Goal: Task Accomplishment & Management: Manage account settings

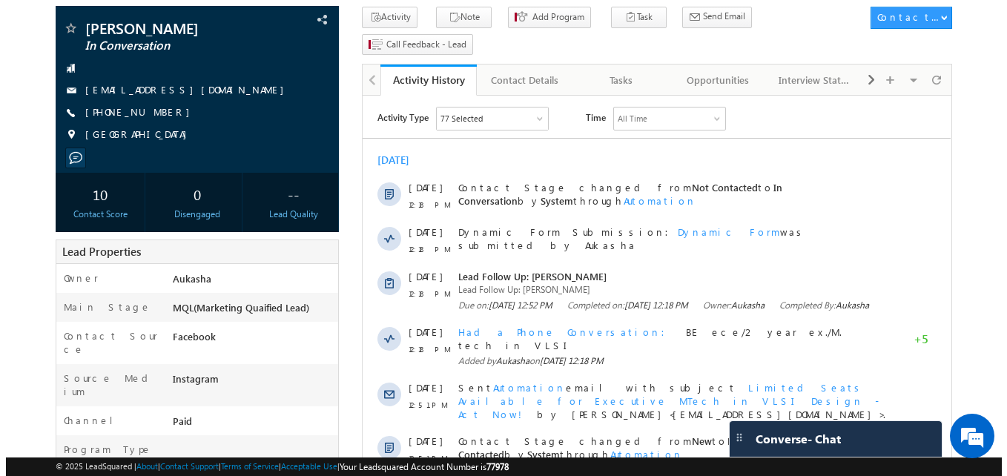
scroll to position [84, 0]
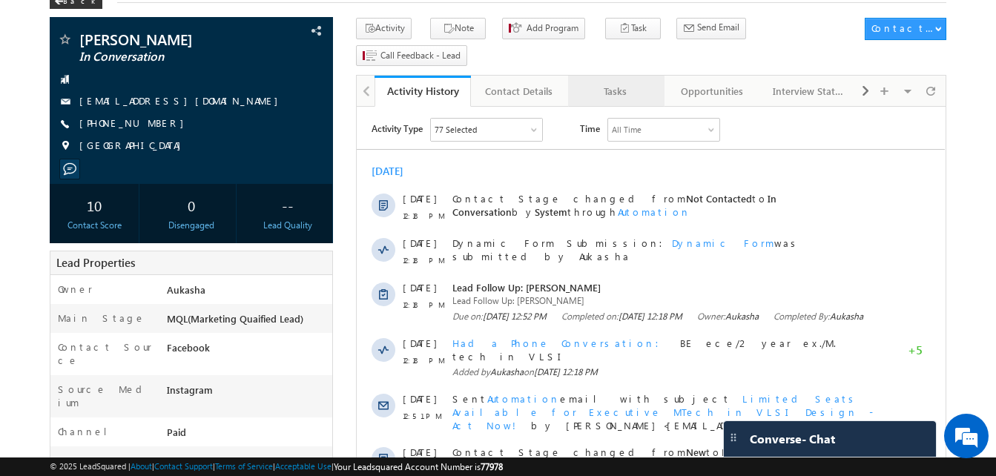
click at [600, 82] on div "Tasks" at bounding box center [615, 91] width 71 height 18
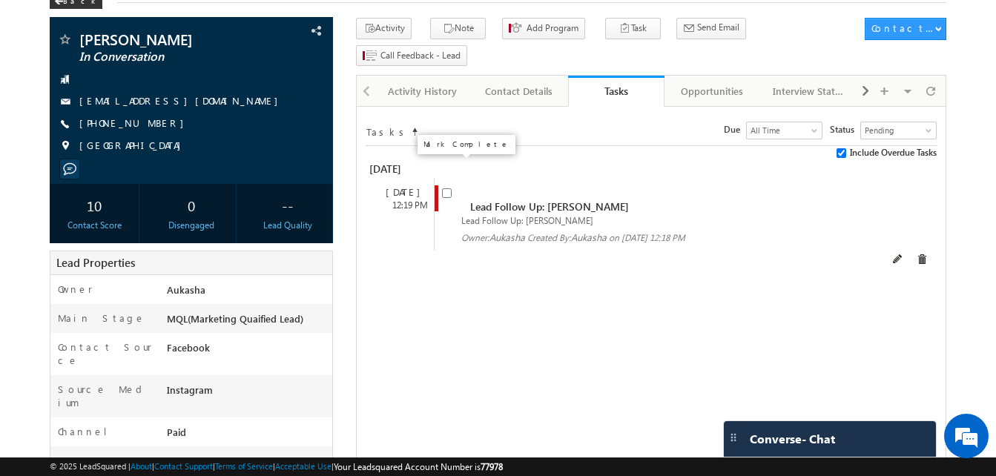
click at [442, 188] on input "checkbox" at bounding box center [447, 193] width 10 height 10
checkbox input "false"
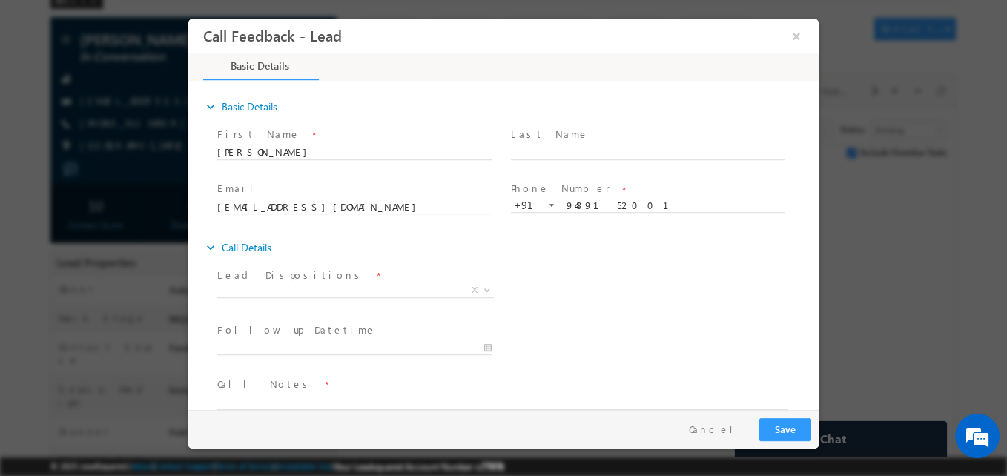
scroll to position [0, 0]
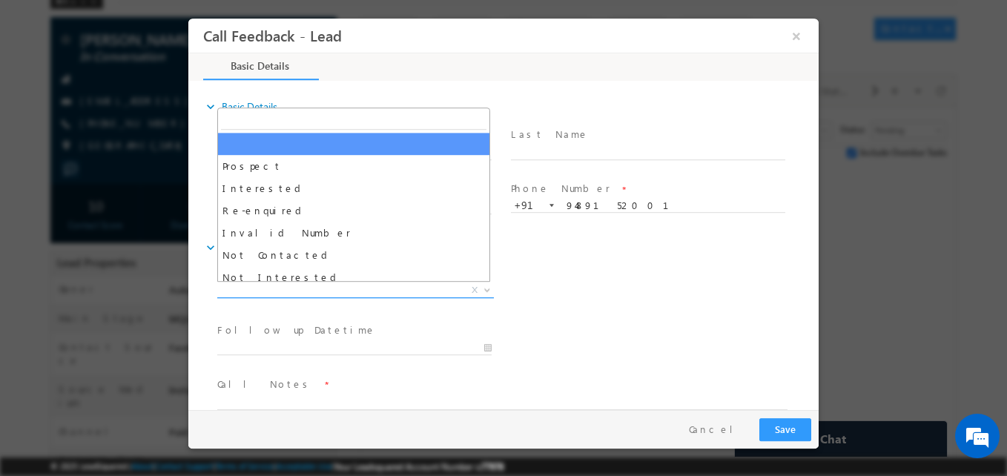
click at [313, 291] on span "X" at bounding box center [355, 290] width 276 height 15
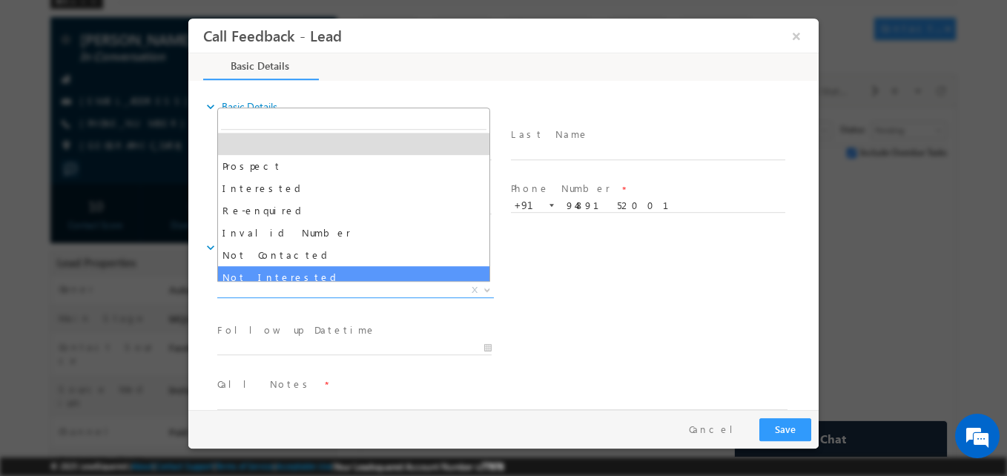
select select "Not Interested"
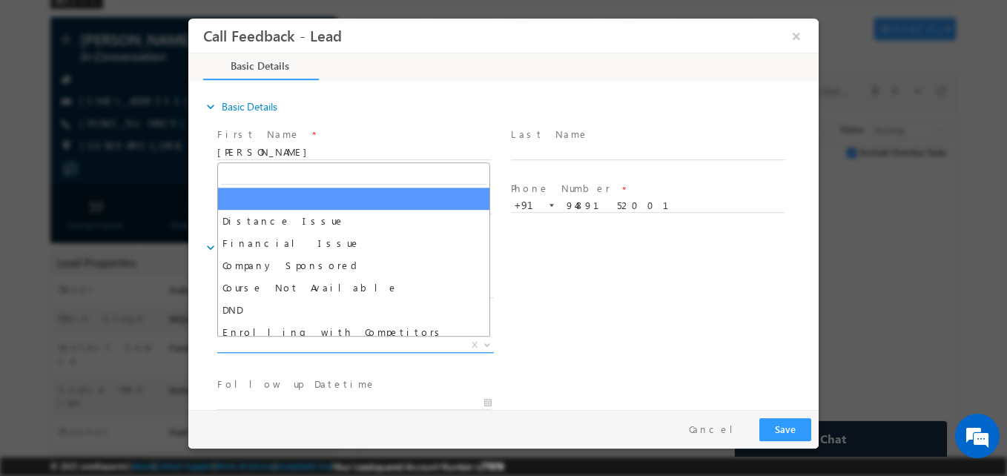
click at [280, 344] on span "X" at bounding box center [355, 345] width 276 height 15
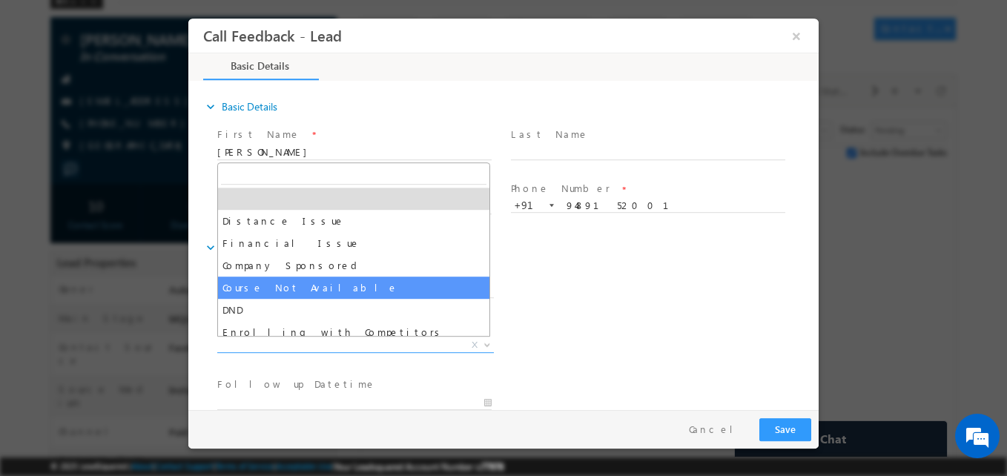
scroll to position [30, 0]
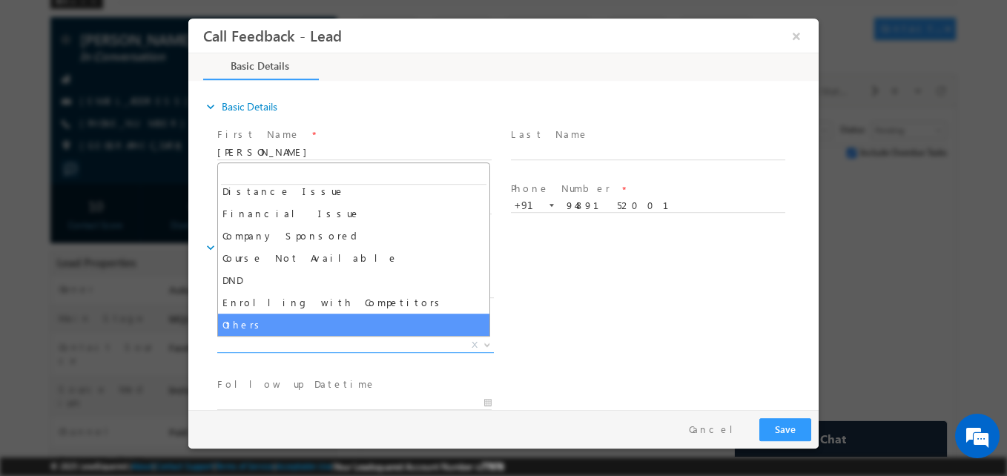
select select "Others"
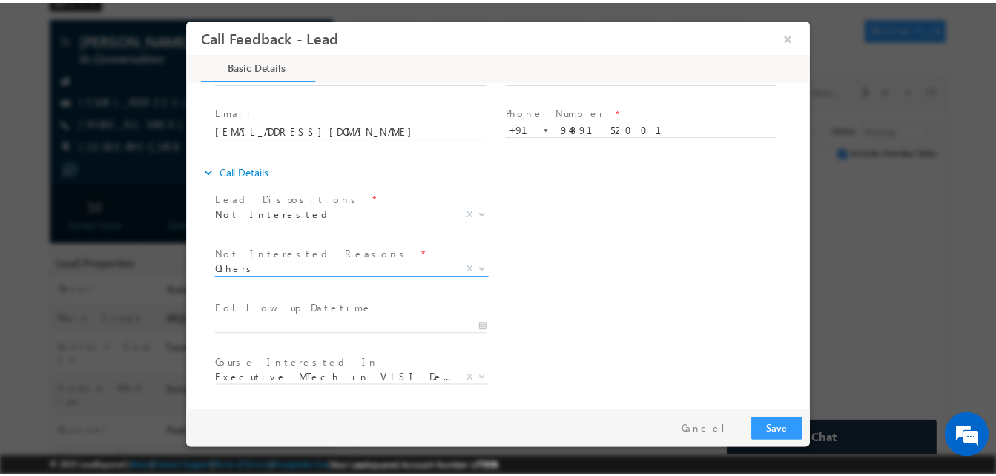
scroll to position [133, 0]
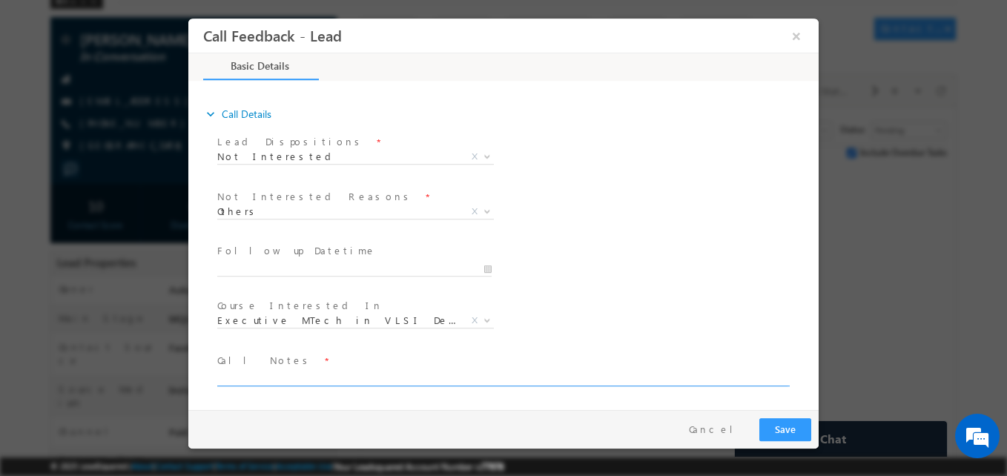
click at [285, 376] on textarea at bounding box center [502, 377] width 570 height 17
click at [295, 376] on textarea "Not able to do the program" at bounding box center [502, 377] width 570 height 17
type textarea "Not able to do this program"
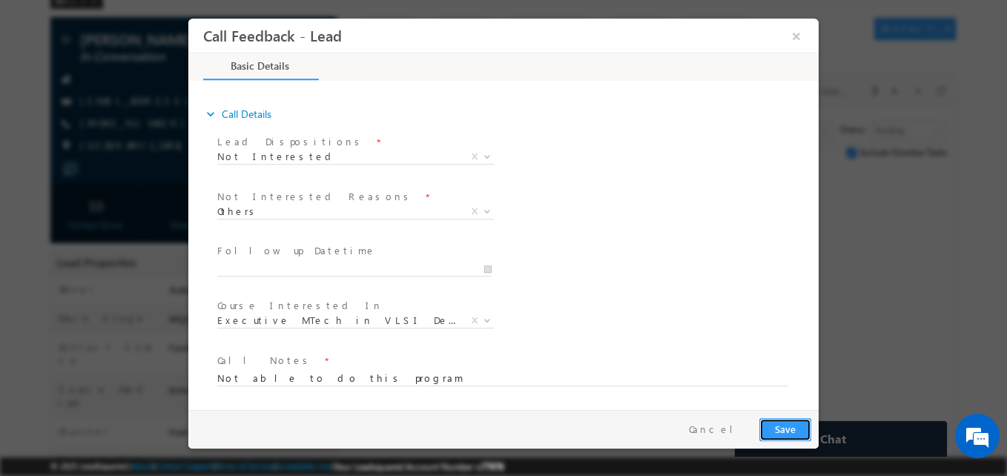
click at [779, 428] on button "Save" at bounding box center [785, 429] width 52 height 23
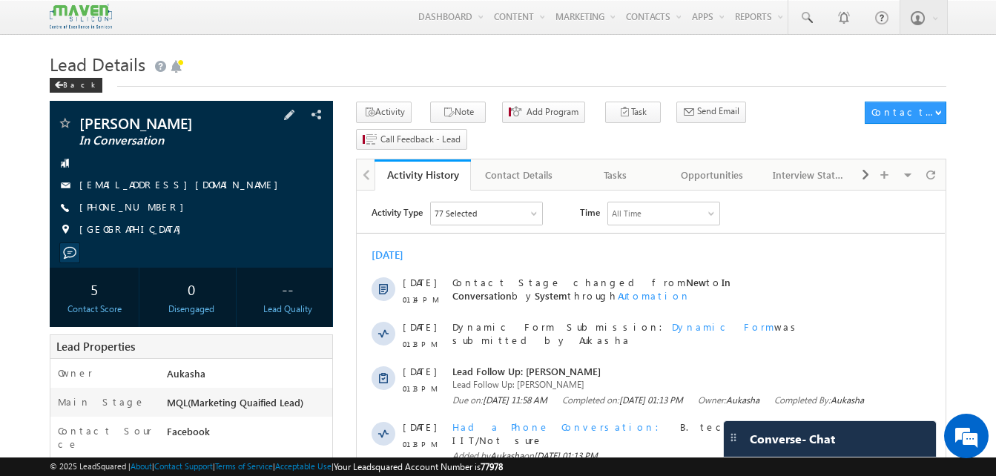
click at [152, 208] on div "[PHONE_NUMBER]" at bounding box center [191, 207] width 268 height 15
copy div "[PHONE_NUMBER]"
click at [413, 70] on h1 "Lead Details" at bounding box center [498, 62] width 896 height 29
click at [506, 67] on h1 "Lead Details" at bounding box center [498, 62] width 896 height 29
drag, startPoint x: 165, startPoint y: 208, endPoint x: 151, endPoint y: 208, distance: 14.1
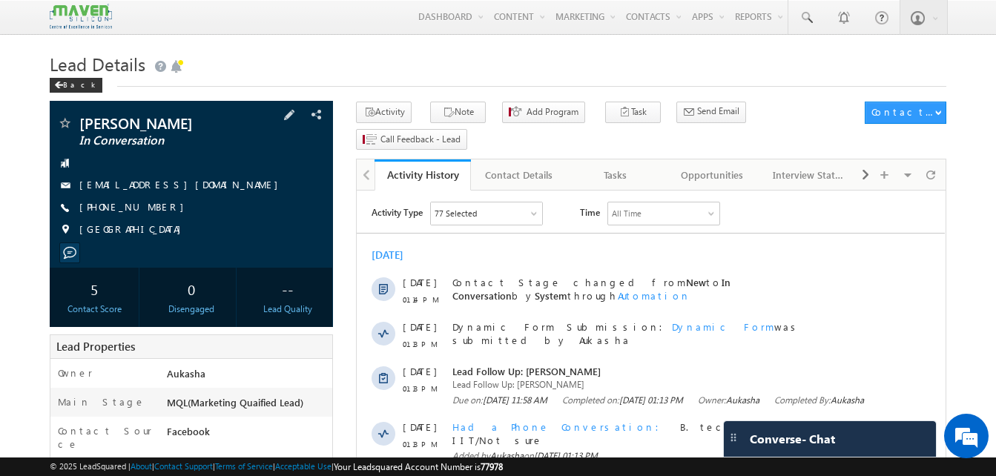
click at [151, 208] on div "[PHONE_NUMBER]" at bounding box center [191, 207] width 268 height 15
copy div "[PHONE_NUMBER]"
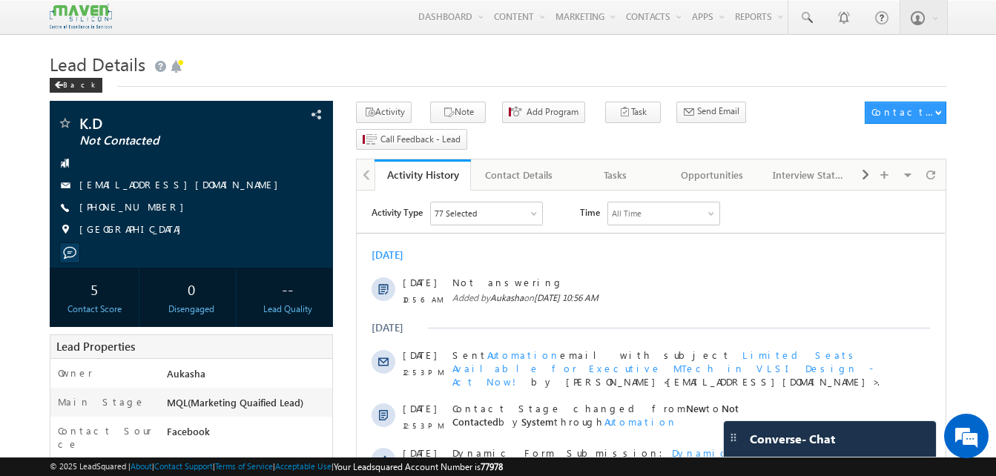
drag, startPoint x: 161, startPoint y: 207, endPoint x: 150, endPoint y: 207, distance: 11.1
click at [150, 207] on div "+91-8080584390" at bounding box center [191, 207] width 268 height 15
copy div "+91-8080584390"
click at [621, 166] on div "Tasks" at bounding box center [615, 175] width 71 height 18
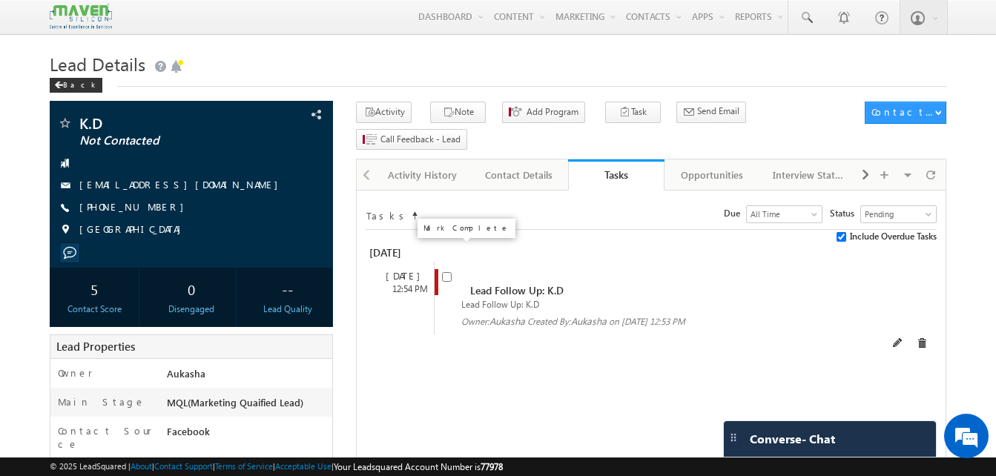
click at [447, 272] on input "checkbox" at bounding box center [447, 277] width 10 height 10
checkbox input "false"
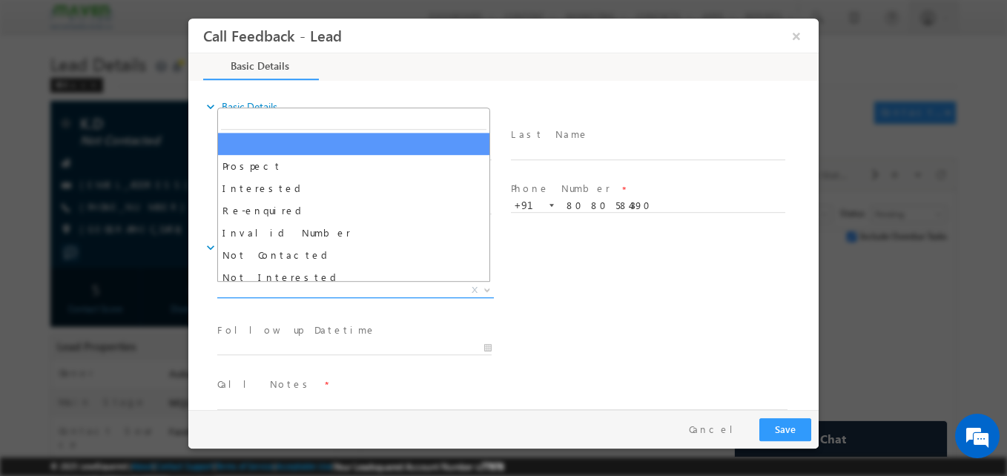
click at [314, 294] on span "X" at bounding box center [355, 290] width 276 height 15
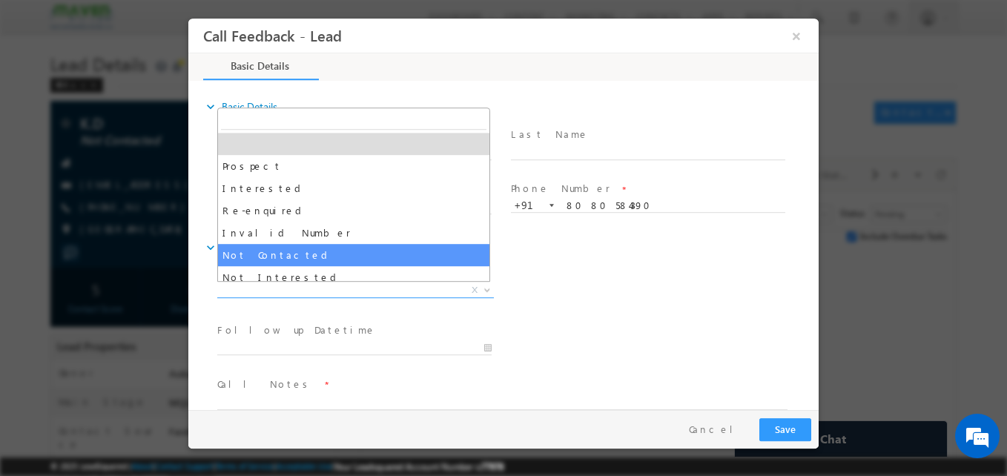
select select "Not Contacted"
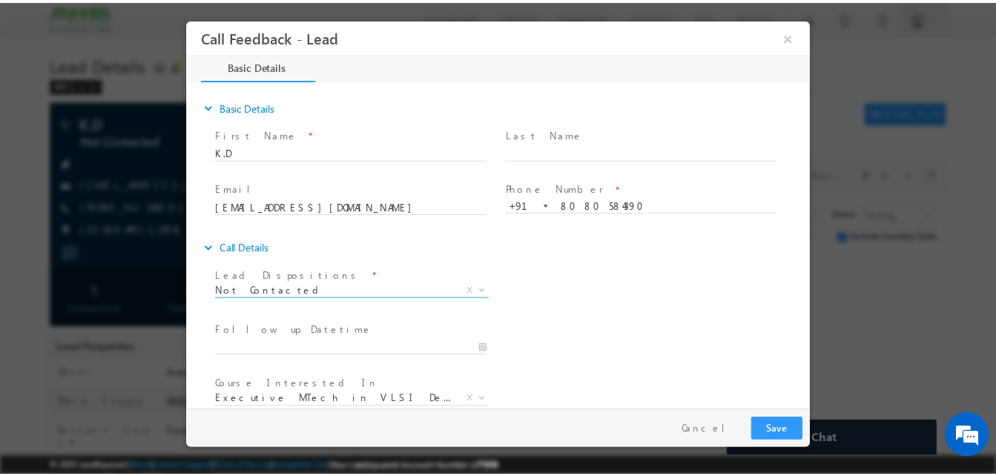
scroll to position [79, 0]
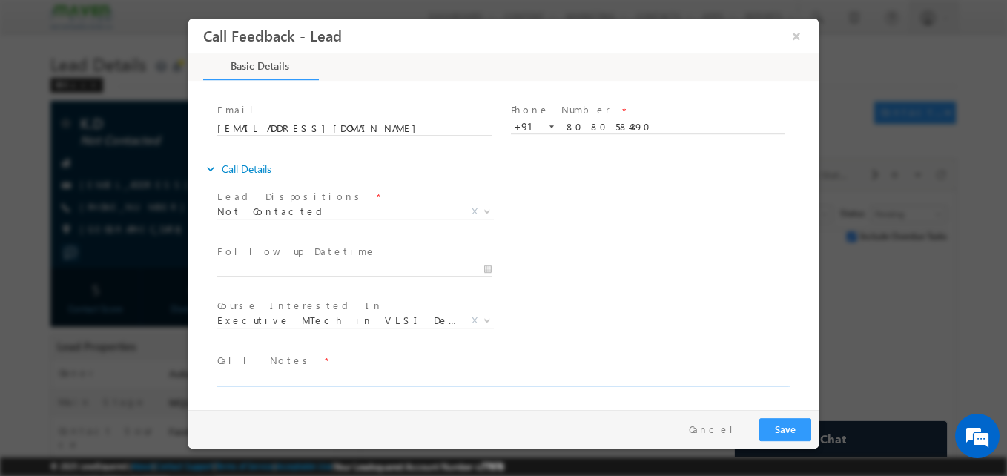
click at [276, 380] on textarea at bounding box center [502, 377] width 570 height 17
type textarea "na"
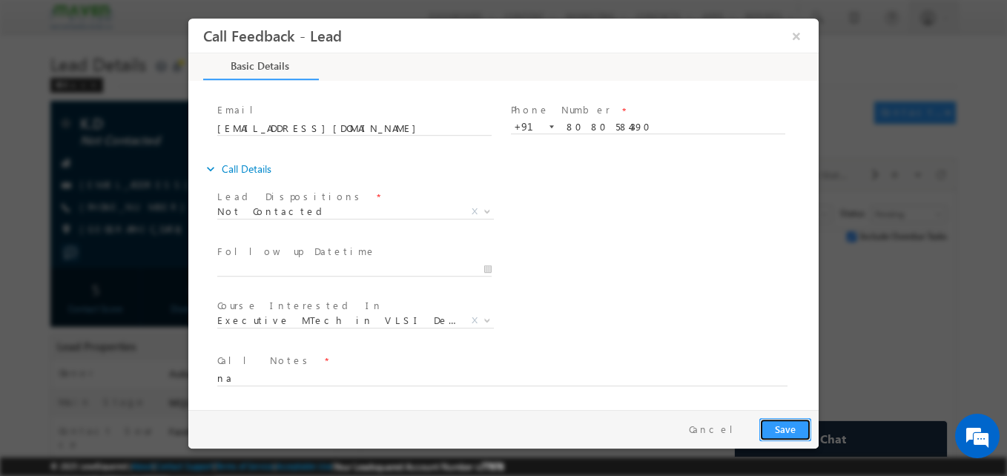
click at [803, 431] on button "Save" at bounding box center [785, 429] width 52 height 23
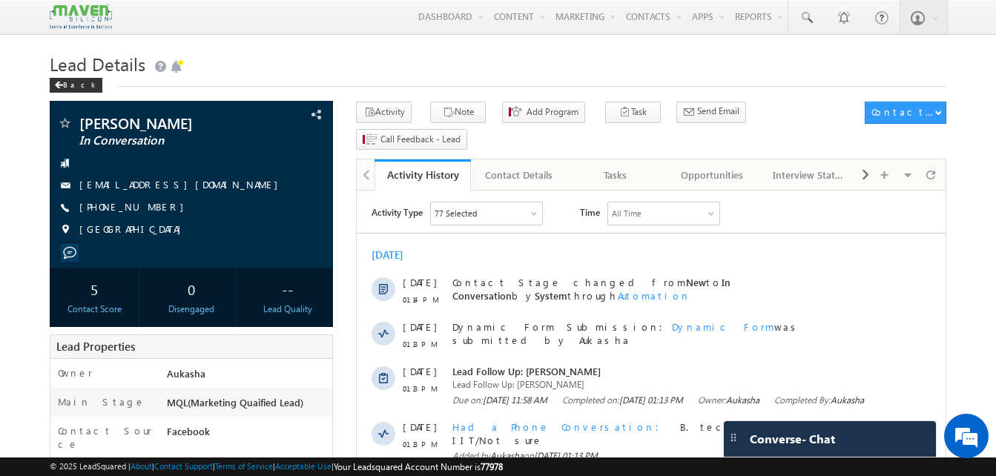
click at [152, 208] on div "[PHONE_NUMBER]" at bounding box center [191, 207] width 268 height 15
copy div "[PHONE_NUMBER]"
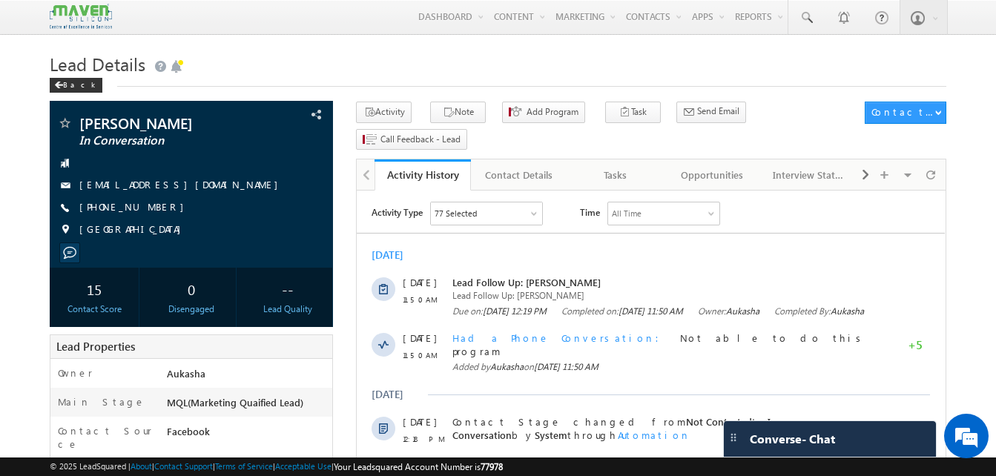
click at [622, 166] on div "Tasks" at bounding box center [615, 175] width 71 height 18
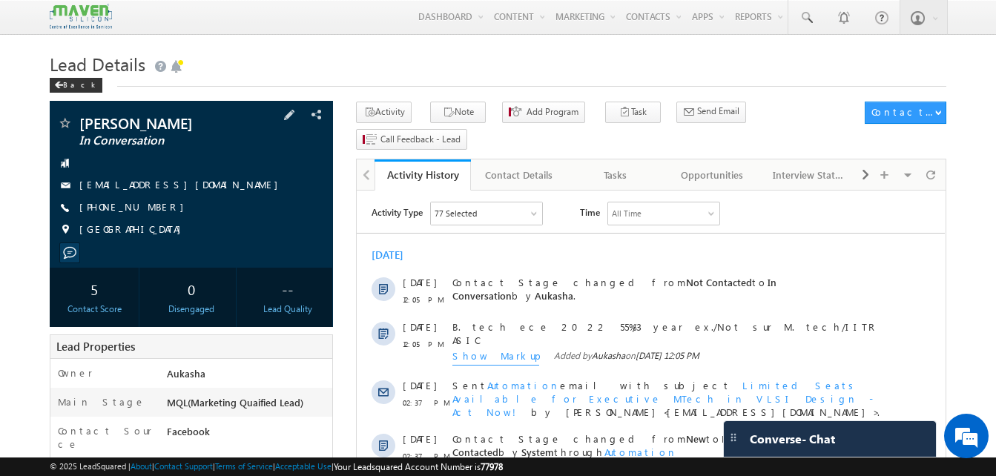
drag, startPoint x: 164, startPoint y: 205, endPoint x: 151, endPoint y: 208, distance: 12.9
click at [151, 208] on div "[PHONE_NUMBER]" at bounding box center [191, 207] width 268 height 15
copy div "[PHONE_NUMBER]"
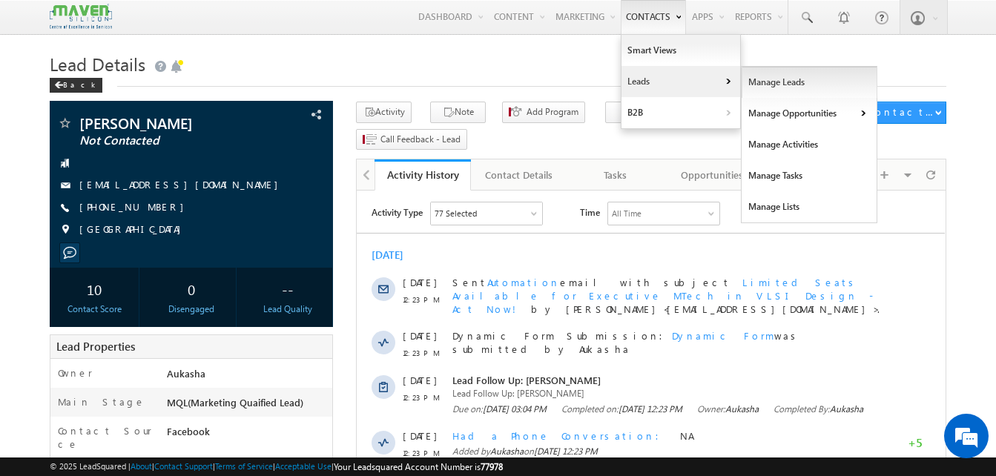
click at [753, 89] on link "Manage Leads" at bounding box center [809, 82] width 136 height 31
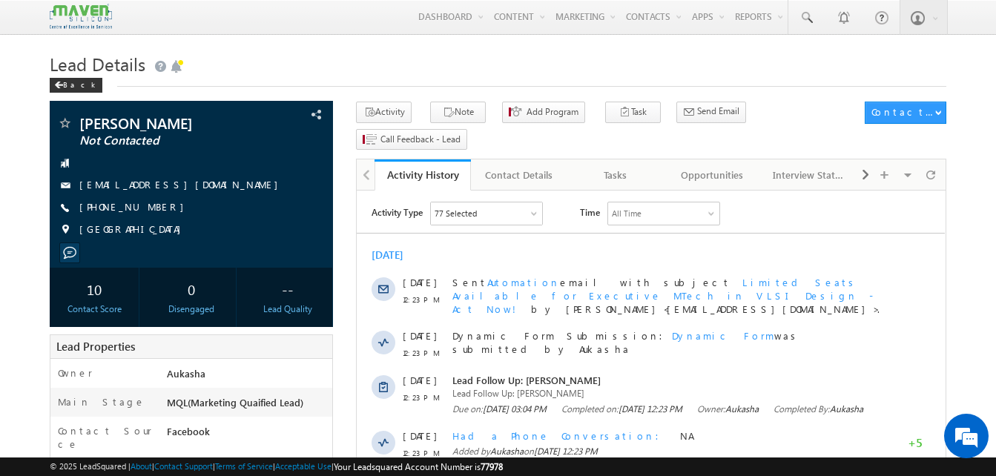
click at [256, 85] on div "Back" at bounding box center [498, 82] width 896 height 10
click at [341, 75] on h1 "Lead Details" at bounding box center [498, 62] width 896 height 29
click at [645, 64] on h1 "Lead Details" at bounding box center [498, 62] width 896 height 29
click at [331, 51] on h1 "Lead Details" at bounding box center [498, 62] width 896 height 29
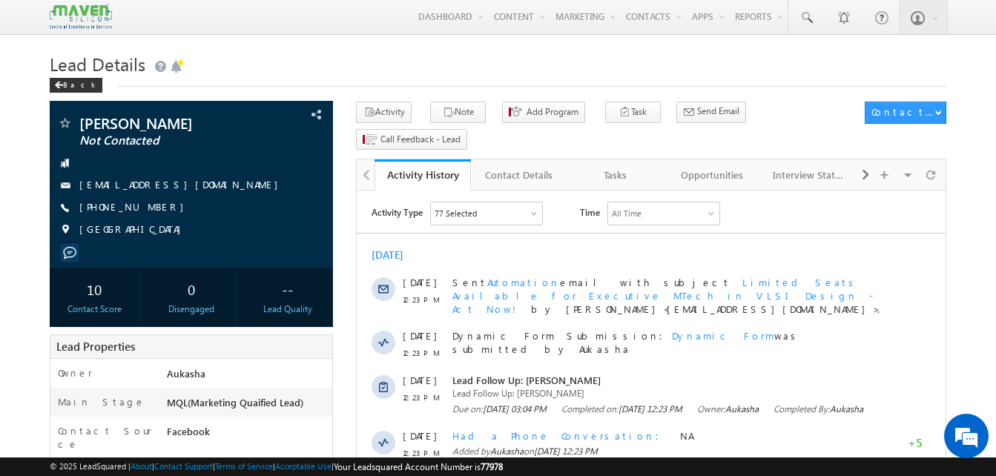
click at [505, 62] on h1 "Lead Details" at bounding box center [498, 62] width 896 height 29
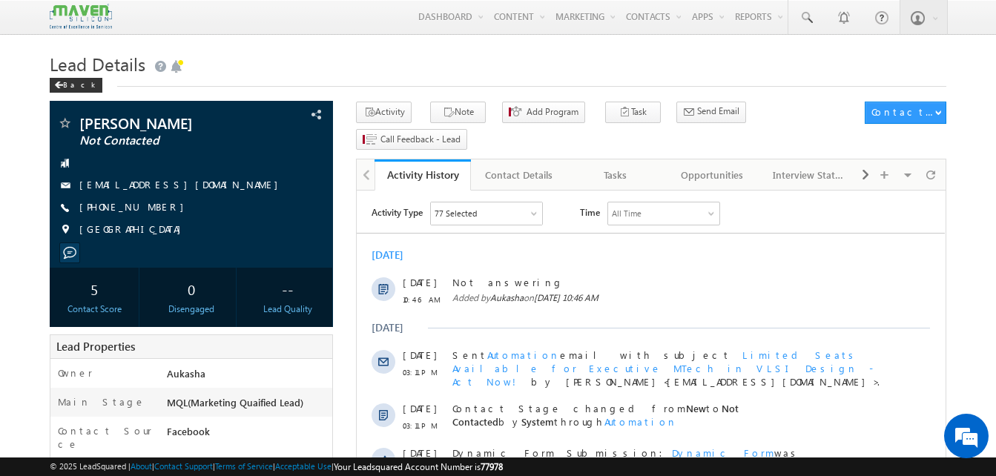
drag, startPoint x: 0, startPoint y: 0, endPoint x: 368, endPoint y: 58, distance: 372.2
click at [368, 58] on h1 "Lead Details" at bounding box center [498, 62] width 896 height 29
click at [152, 211] on div "+91-6303098040" at bounding box center [191, 207] width 268 height 15
copy div "+91-6303098040"
click at [629, 166] on div "Tasks" at bounding box center [615, 175] width 71 height 18
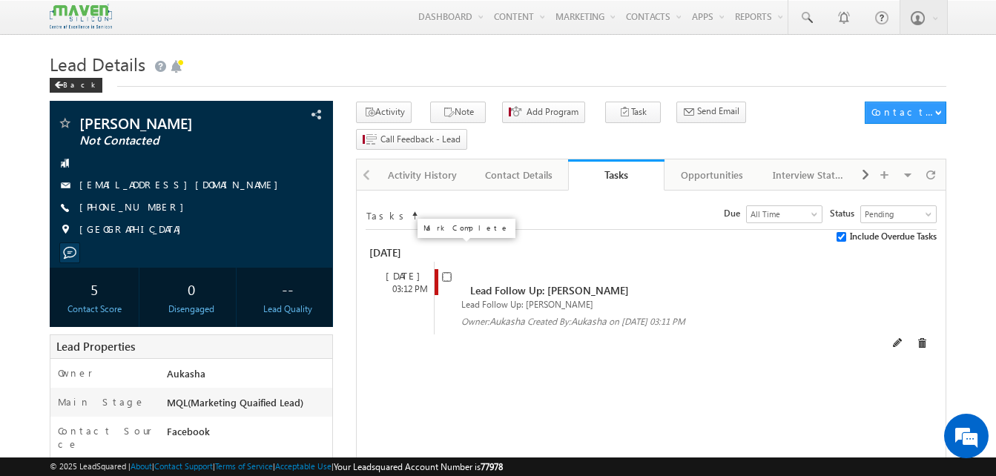
click at [443, 272] on input "checkbox" at bounding box center [447, 277] width 10 height 10
checkbox input "false"
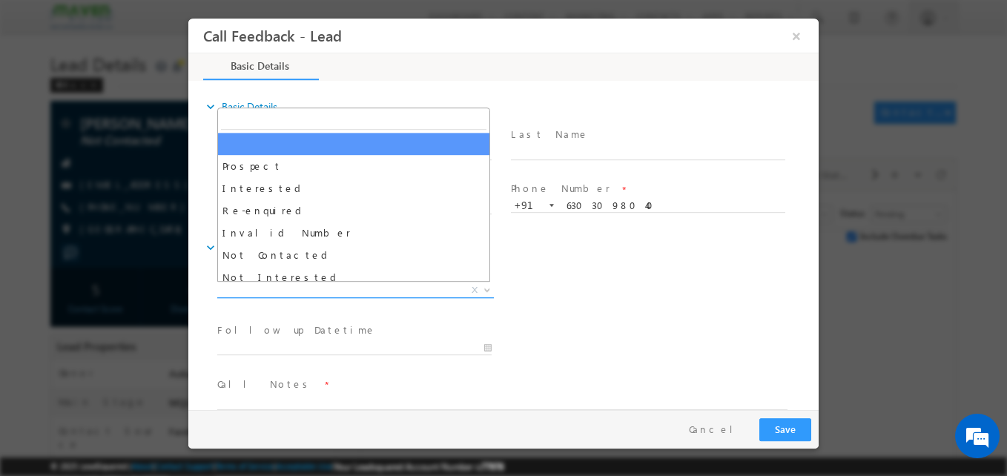
click at [312, 285] on span "X" at bounding box center [355, 290] width 276 height 15
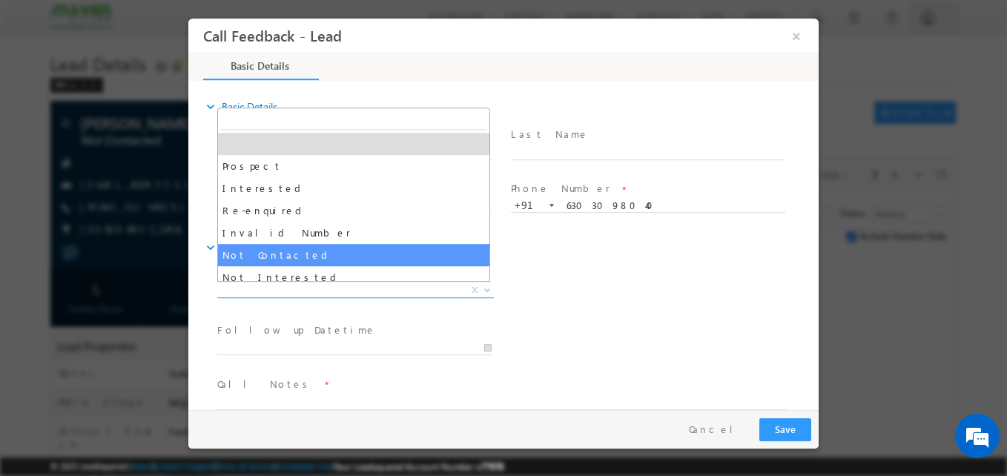
select select "Not Contacted"
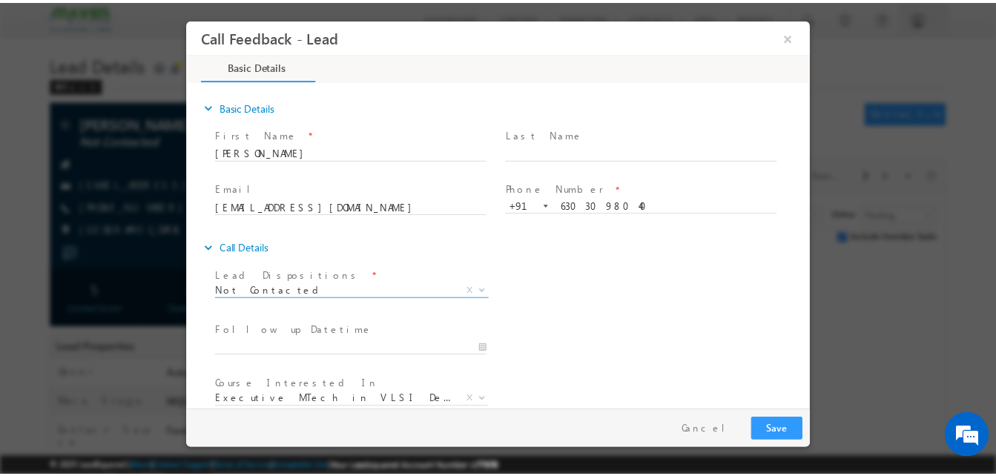
scroll to position [79, 0]
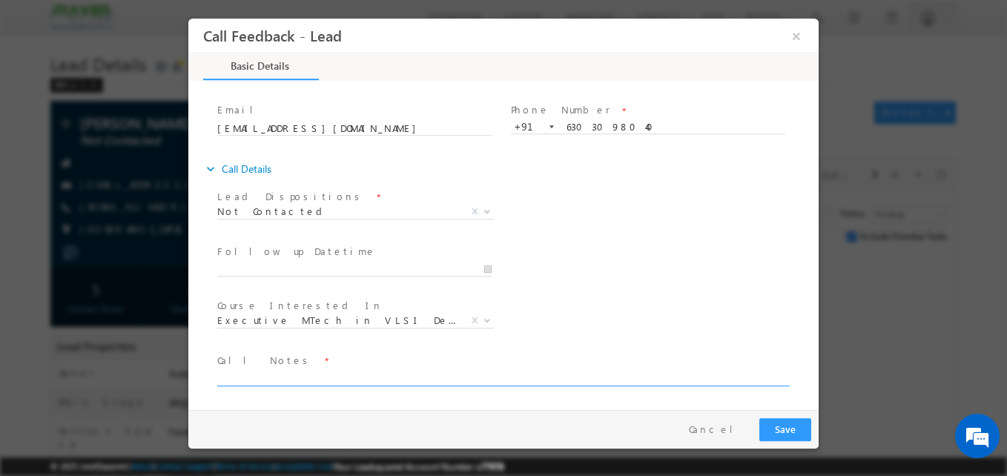
click at [294, 381] on textarea at bounding box center [502, 377] width 570 height 17
type textarea "NA"
click at [791, 417] on div "Pay & Save Save Cancel" at bounding box center [506, 429] width 637 height 39
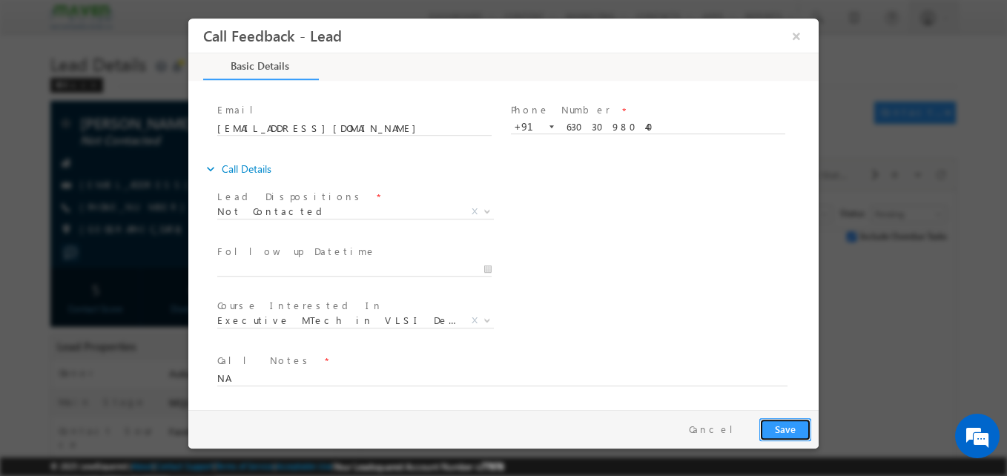
click at [789, 420] on button "Save" at bounding box center [785, 429] width 52 height 23
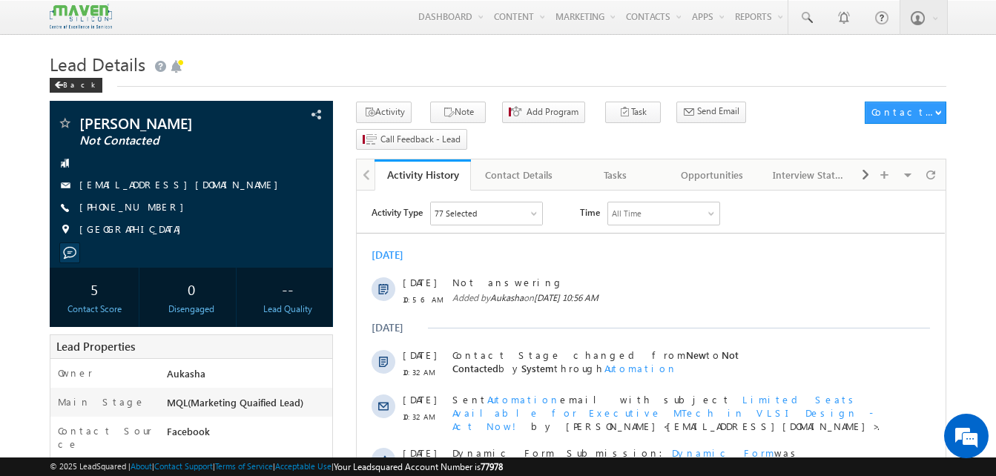
drag, startPoint x: 162, startPoint y: 209, endPoint x: 151, endPoint y: 209, distance: 10.4
click at [151, 209] on div "+91-9885949870" at bounding box center [191, 207] width 268 height 15
copy div "+91-9885949870"
click at [437, 59] on h1 "Lead Details" at bounding box center [498, 62] width 896 height 29
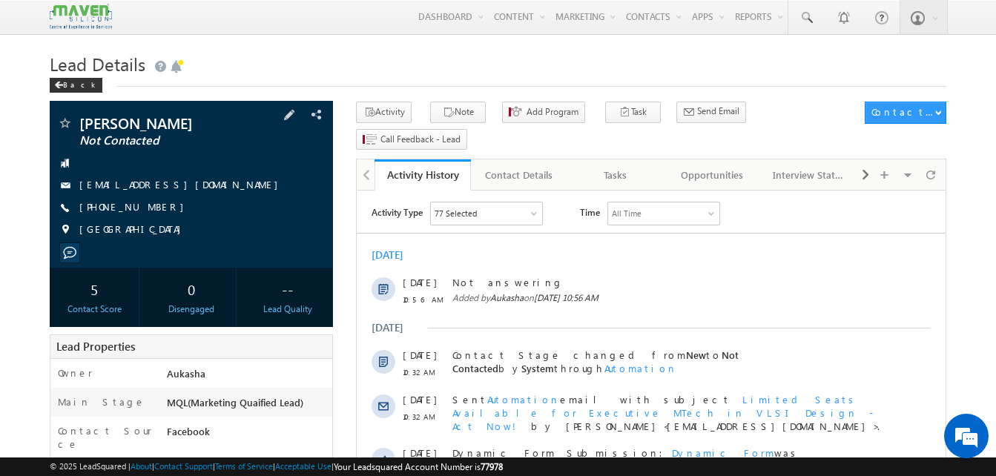
click at [152, 207] on div "+91-9885949870" at bounding box center [191, 207] width 268 height 15
copy div "+91-9885949870"
click at [615, 166] on div "Tasks" at bounding box center [615, 175] width 71 height 18
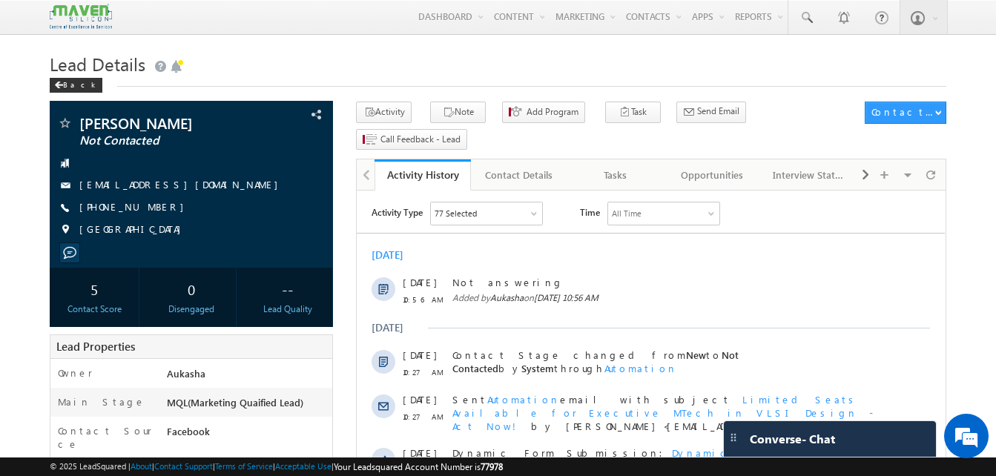
click at [299, 72] on h1 "Lead Details" at bounding box center [498, 62] width 896 height 29
click at [415, 65] on h1 "Lead Details" at bounding box center [498, 62] width 896 height 29
click at [397, 255] on div "[DATE]" at bounding box center [395, 254] width 48 height 13
click at [597, 248] on div "[DATE]" at bounding box center [651, 254] width 588 height 13
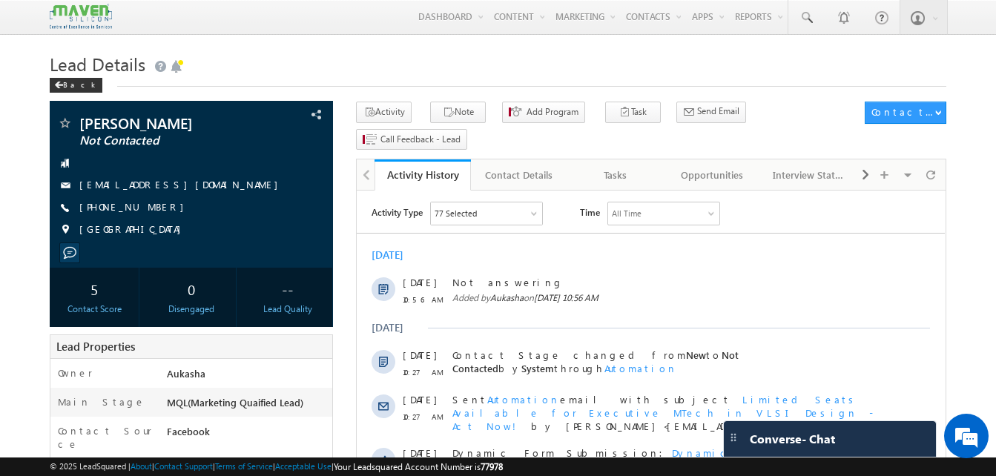
click at [585, 213] on span "Time" at bounding box center [590, 213] width 20 height 22
drag, startPoint x: 585, startPoint y: 213, endPoint x: 540, endPoint y: 223, distance: 46.4
click at [540, 223] on div "77 Selected" at bounding box center [486, 213] width 111 height 22
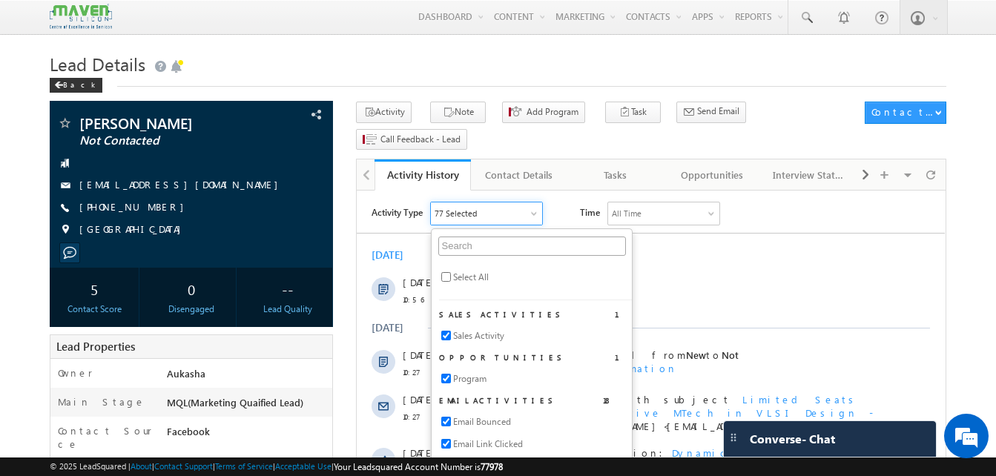
click at [564, 223] on div "Activity Type 77 Selected Select All Sales Activities 1 Sales Activity Opportun…" at bounding box center [657, 214] width 573 height 24
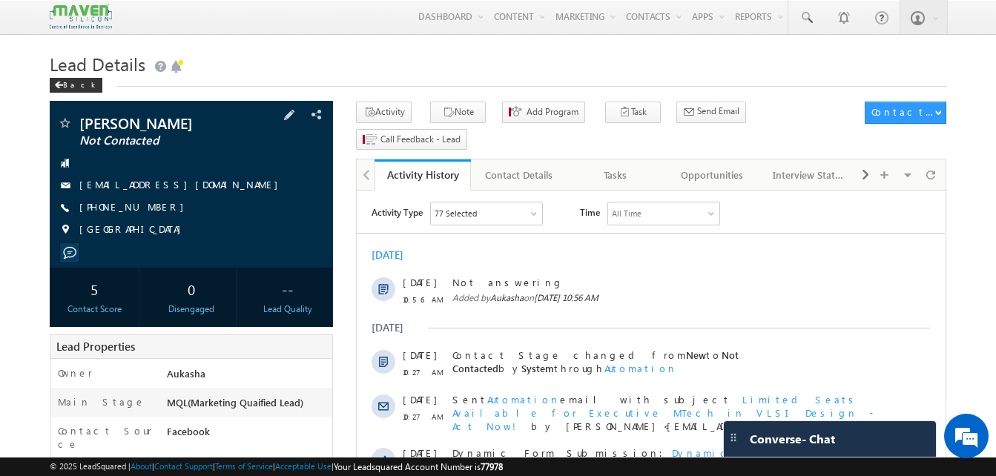
drag, startPoint x: 164, startPoint y: 210, endPoint x: 151, endPoint y: 209, distance: 12.6
click at [151, 209] on div "[PHONE_NUMBER]" at bounding box center [191, 207] width 268 height 15
copy div "[PHONE_NUMBER]"
click at [610, 166] on div "Tasks" at bounding box center [615, 175] width 71 height 18
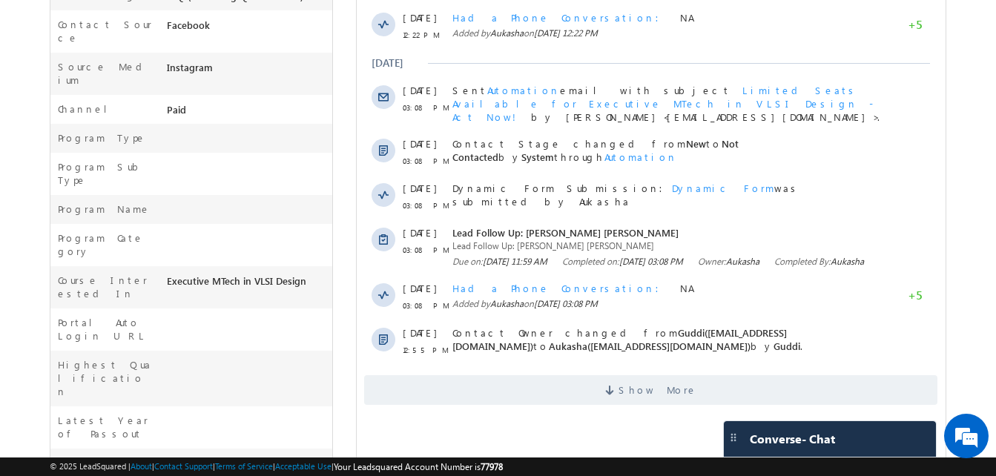
scroll to position [419, 0]
click at [634, 397] on span "Show More" at bounding box center [657, 389] width 79 height 30
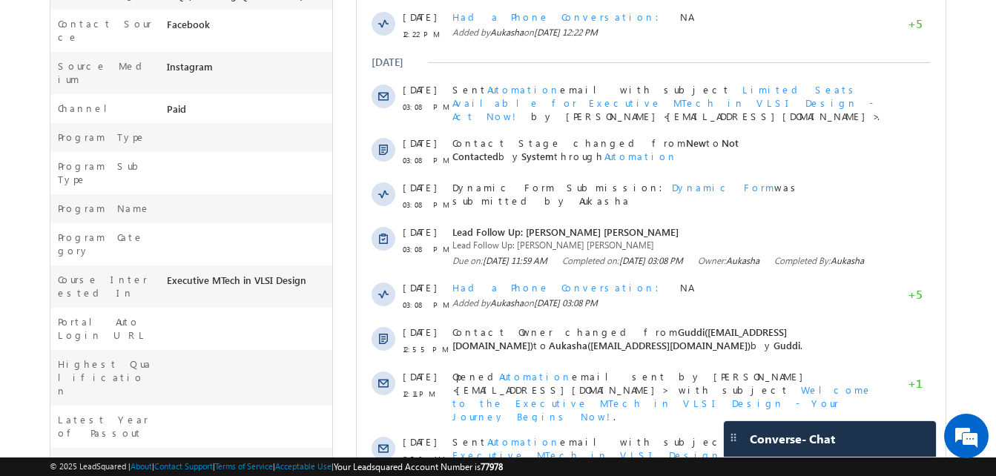
click at [0, 174] on html "Menu Aukasha lsq5@ maven -sili con.c om" at bounding box center [498, 158] width 996 height 1154
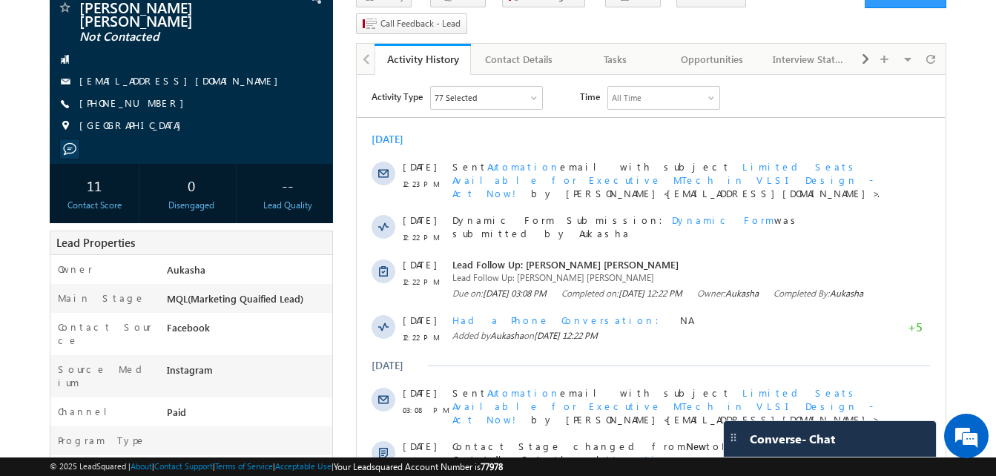
scroll to position [0, 0]
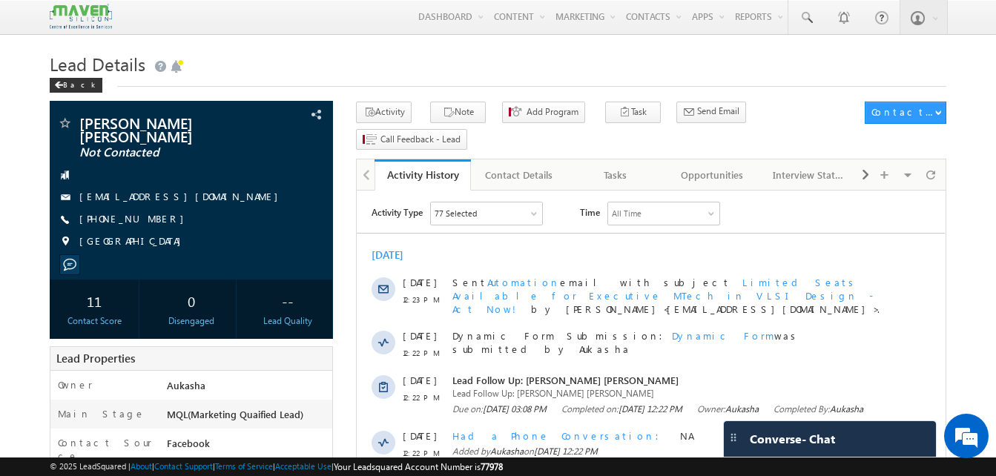
click at [577, 159] on link "Tasks" at bounding box center [616, 174] width 96 height 31
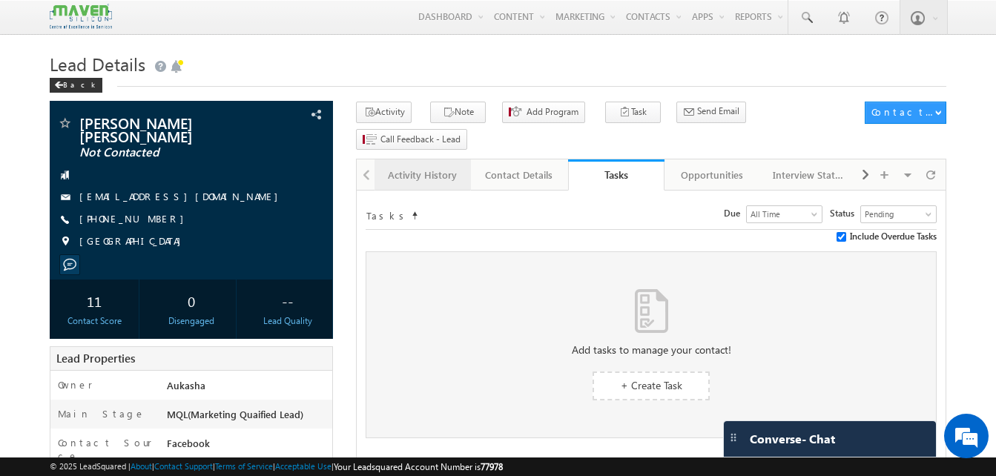
click at [416, 166] on div "Activity History" at bounding box center [421, 175] width 71 height 18
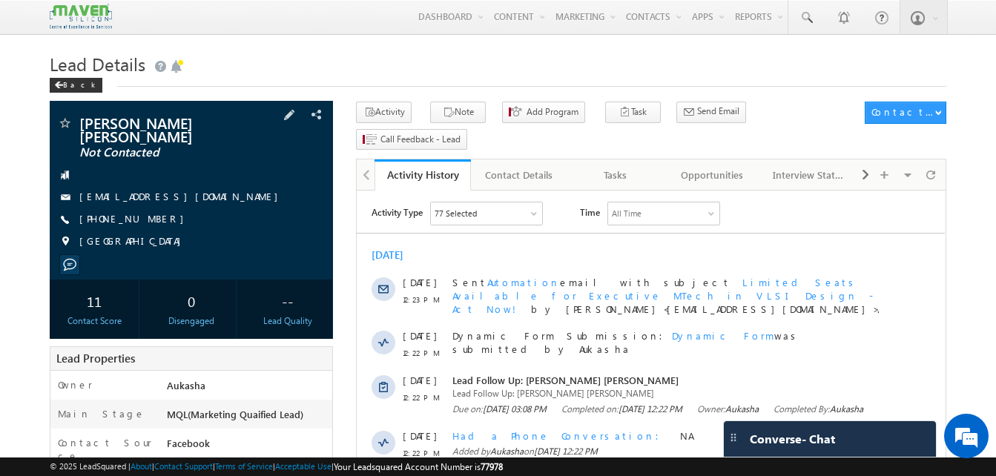
drag, startPoint x: 171, startPoint y: 221, endPoint x: 150, endPoint y: 222, distance: 20.8
click at [150, 222] on div "[PHONE_NUMBER]" at bounding box center [191, 219] width 268 height 15
copy div "[PHONE_NUMBER]"
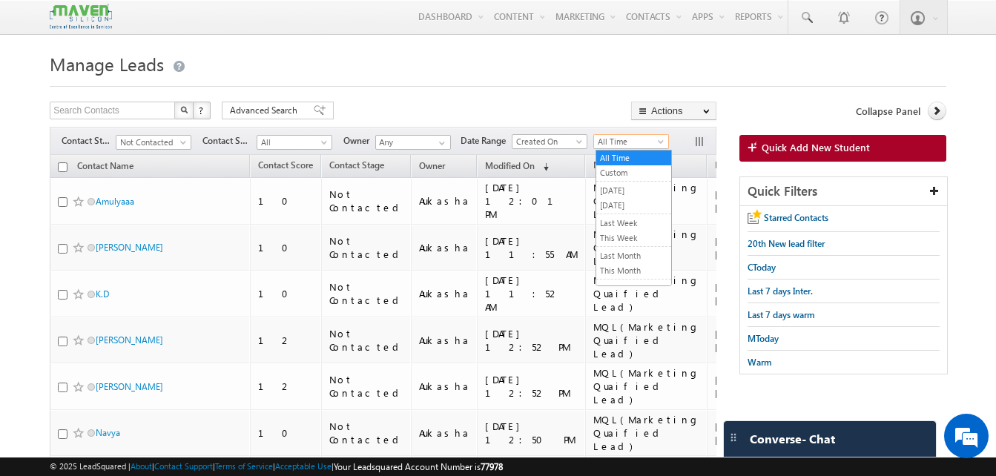
click at [624, 145] on span "All Time" at bounding box center [629, 141] width 70 height 13
click at [636, 256] on link "Last Month" at bounding box center [633, 255] width 75 height 13
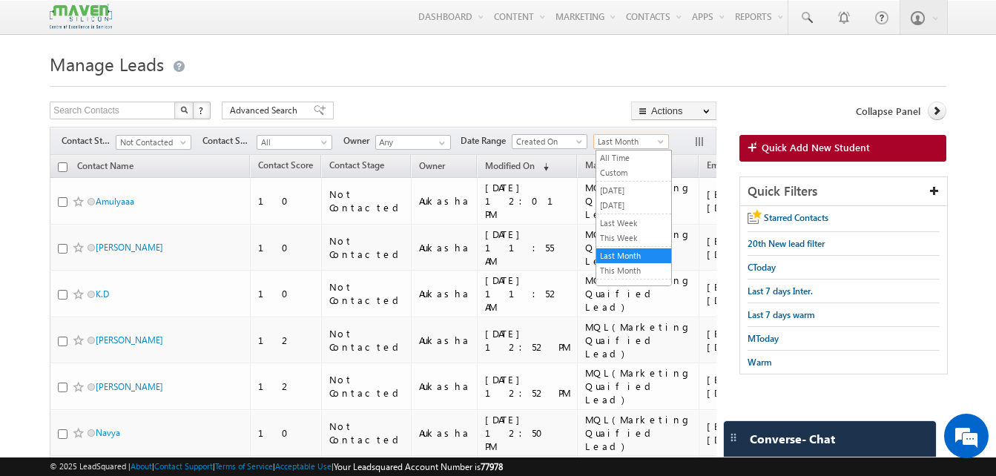
click at [635, 138] on span "Last Month" at bounding box center [629, 141] width 70 height 13
click at [631, 267] on link "This Month" at bounding box center [633, 270] width 75 height 13
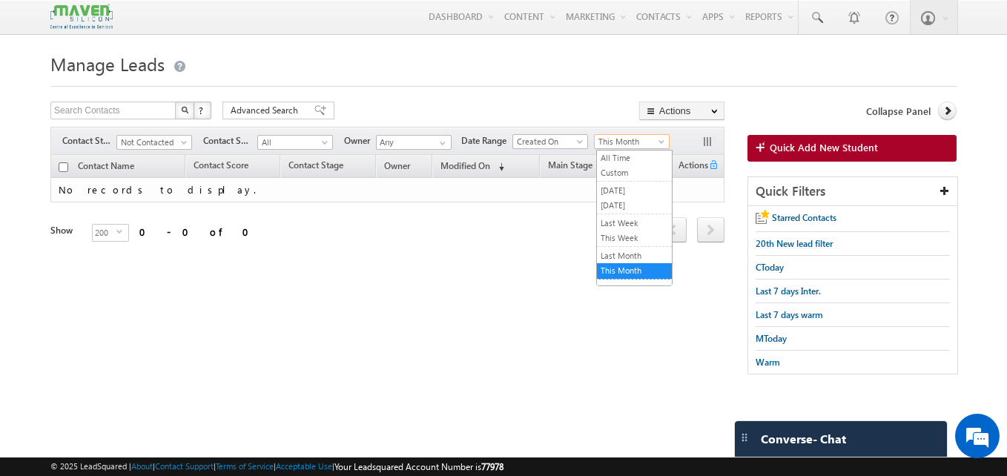
click at [615, 143] on span "This Month" at bounding box center [629, 141] width 70 height 13
click at [632, 257] on link "Last Month" at bounding box center [634, 255] width 75 height 13
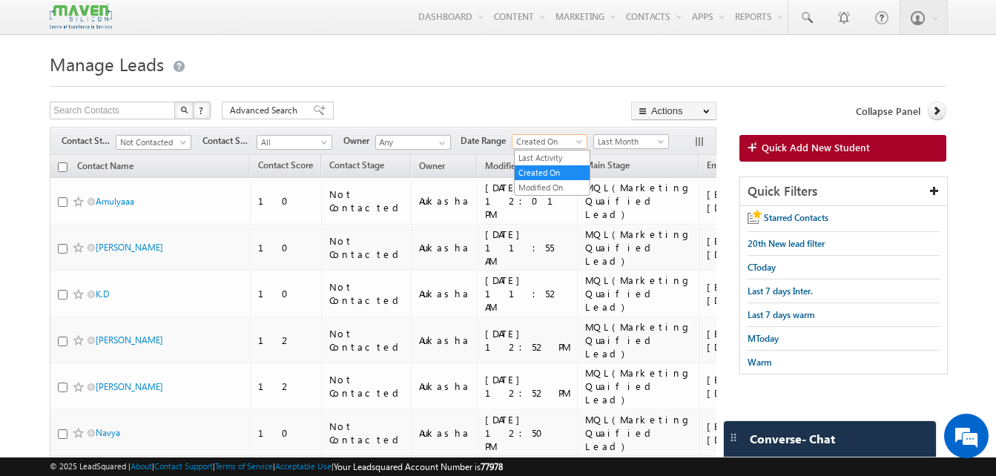
click at [583, 141] on span at bounding box center [580, 145] width 12 height 12
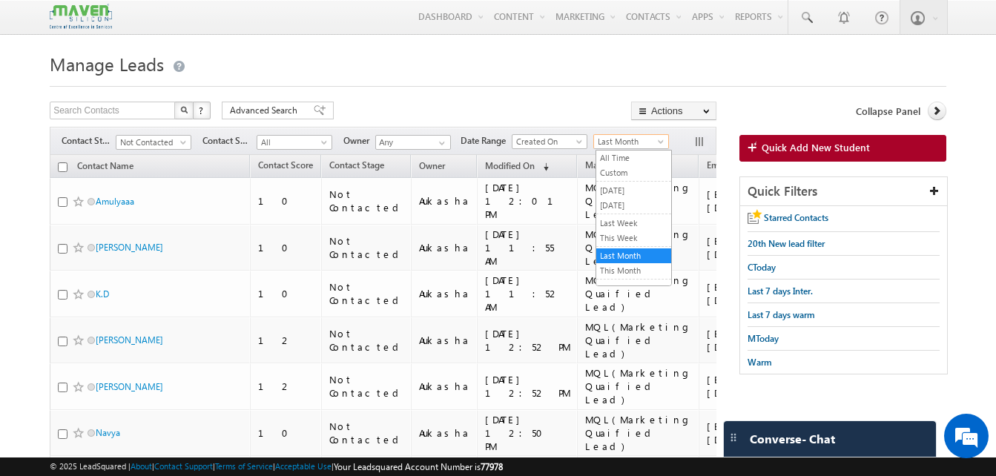
click at [664, 138] on span "Last Month" at bounding box center [629, 141] width 70 height 13
click at [631, 170] on link "Custom" at bounding box center [633, 172] width 75 height 13
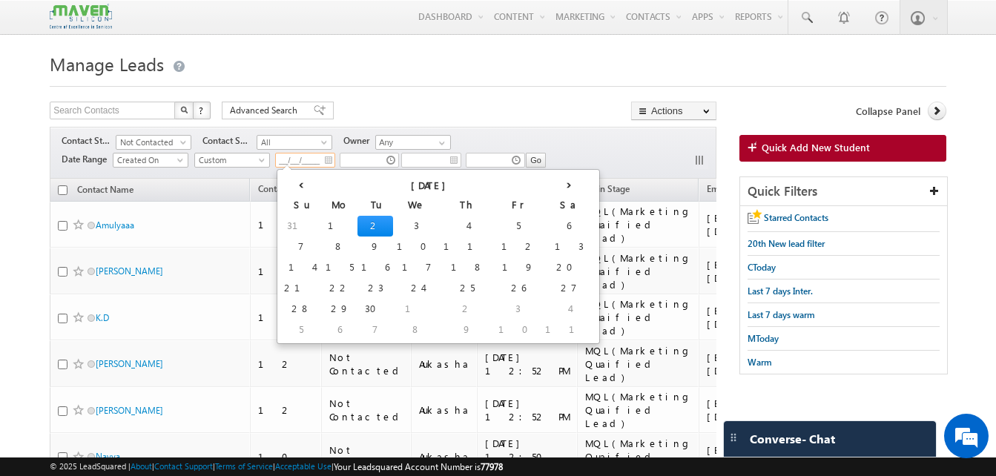
click at [321, 159] on input "__/__/____" at bounding box center [305, 160] width 60 height 15
click at [291, 188] on th "‹" at bounding box center [301, 184] width 42 height 22
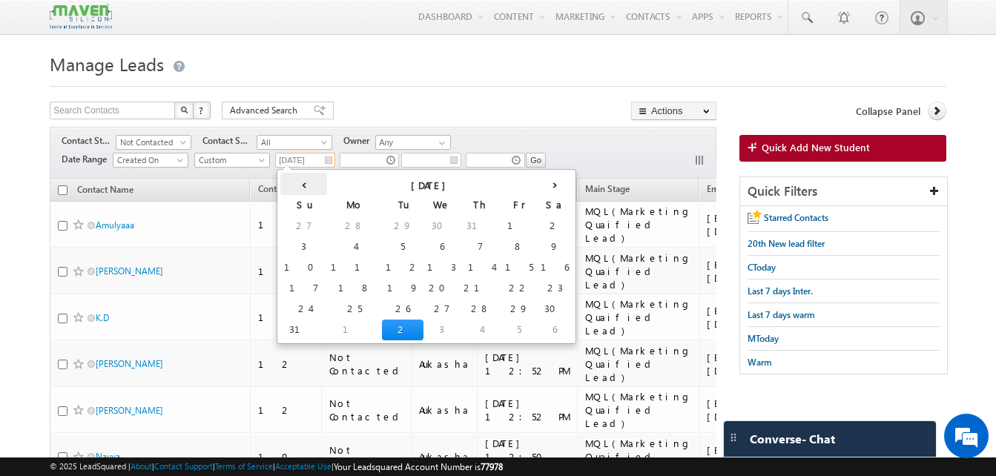
click at [291, 188] on th "‹" at bounding box center [303, 184] width 47 height 22
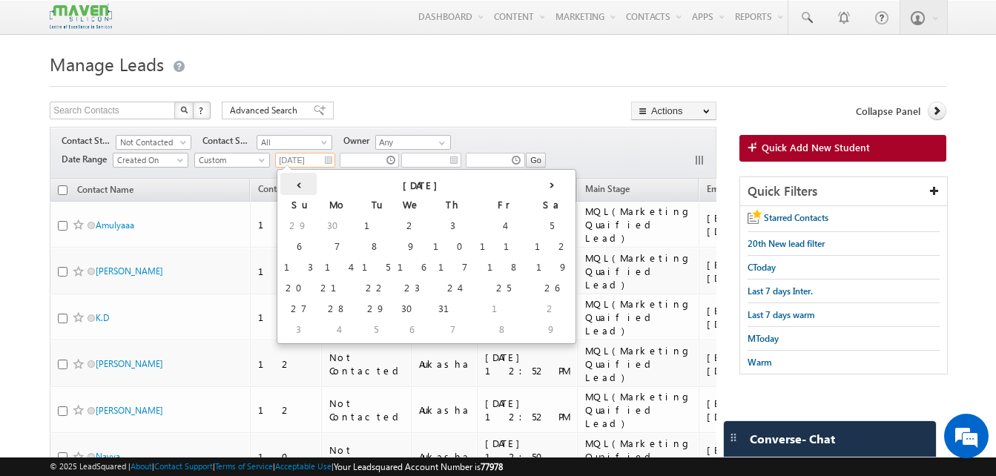
click at [292, 182] on th "‹" at bounding box center [298, 184] width 36 height 22
click at [297, 249] on td "1" at bounding box center [298, 246] width 36 height 21
type input "01/06/2025"
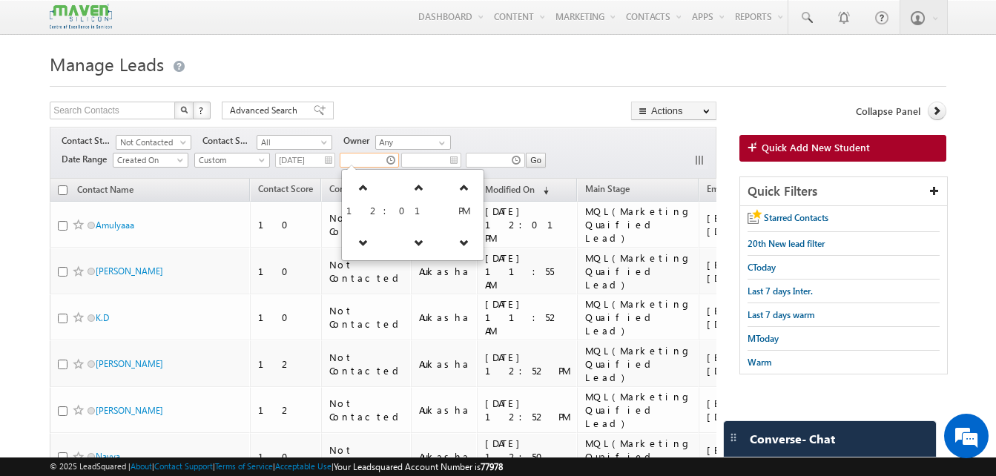
click at [372, 164] on input "text" at bounding box center [368, 160] width 59 height 15
click at [474, 173] on div at bounding box center [494, 163] width 56 height 22
type input "12:01 PM"
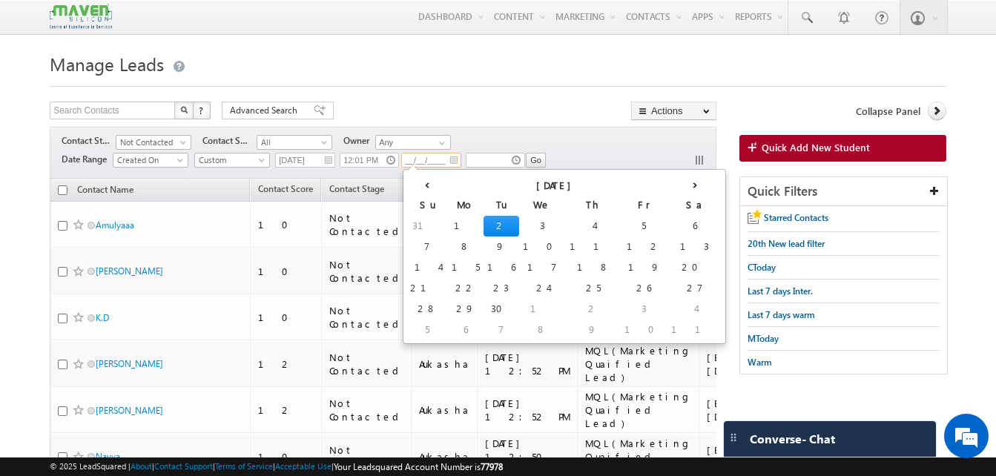
click at [432, 162] on input "__/__/____" at bounding box center [431, 160] width 60 height 15
click at [483, 226] on td "2" at bounding box center [501, 226] width 36 height 21
type input "02/09/2025"
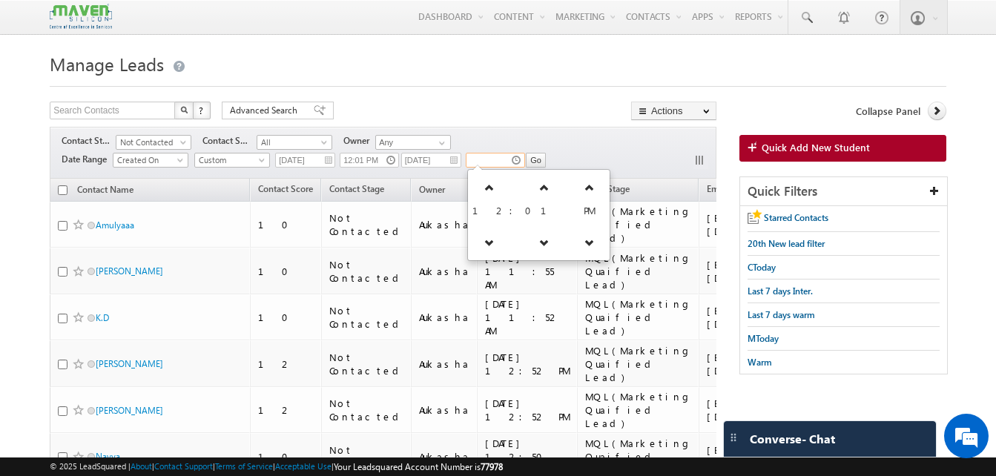
click at [497, 159] on input "text" at bounding box center [495, 160] width 59 height 15
click at [491, 210] on span "12" at bounding box center [489, 210] width 34 height 13
click at [594, 161] on div "Filters Contact Stage Not Contacted Not Contacted Contact Source All All Owner …" at bounding box center [383, 153] width 666 height 52
type input "12:01 PM"
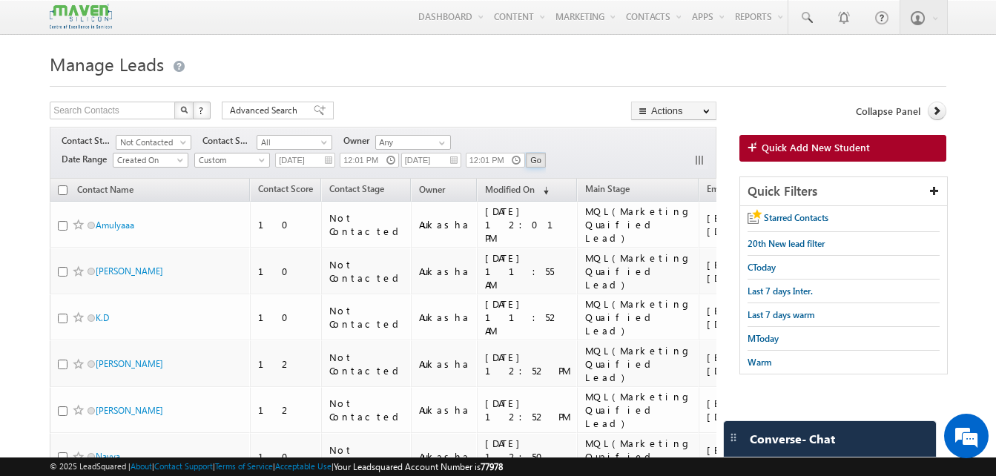
click at [540, 161] on input "Go" at bounding box center [536, 160] width 20 height 15
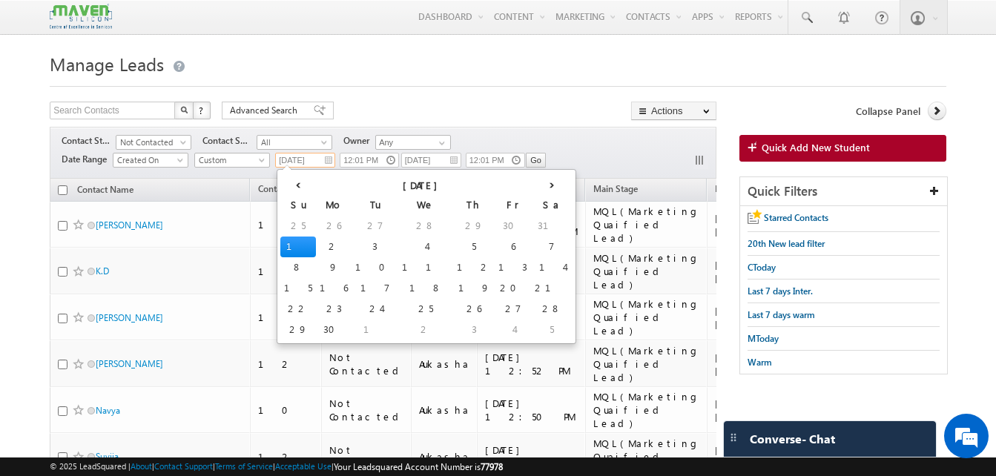
click at [320, 158] on input "01/06/2025" at bounding box center [305, 160] width 60 height 15
click at [531, 179] on th "›" at bounding box center [552, 184] width 42 height 22
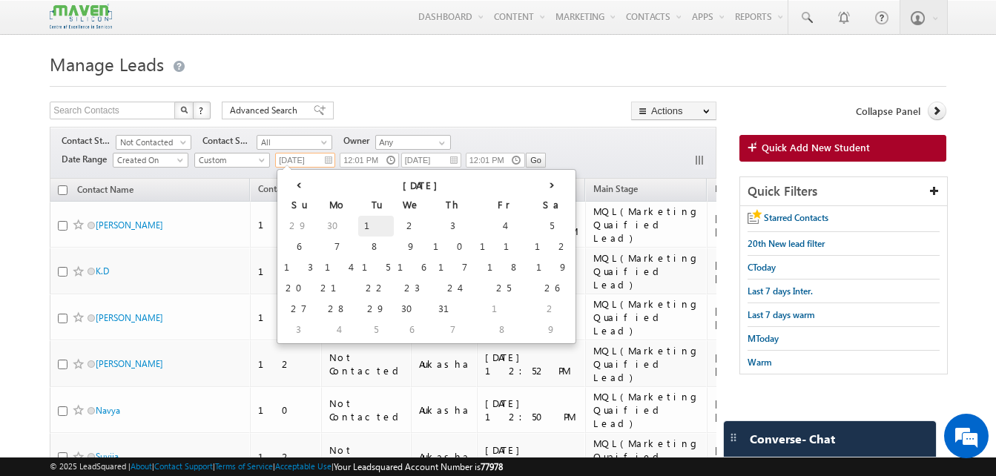
click at [358, 222] on td "1" at bounding box center [376, 226] width 36 height 21
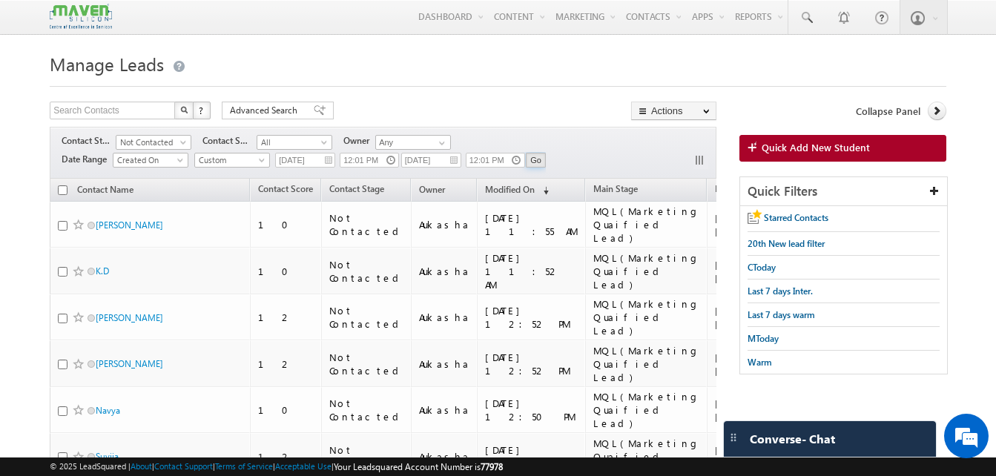
click at [534, 160] on input "Go" at bounding box center [536, 160] width 20 height 15
click at [319, 163] on input "01/07/2025" at bounding box center [305, 160] width 60 height 15
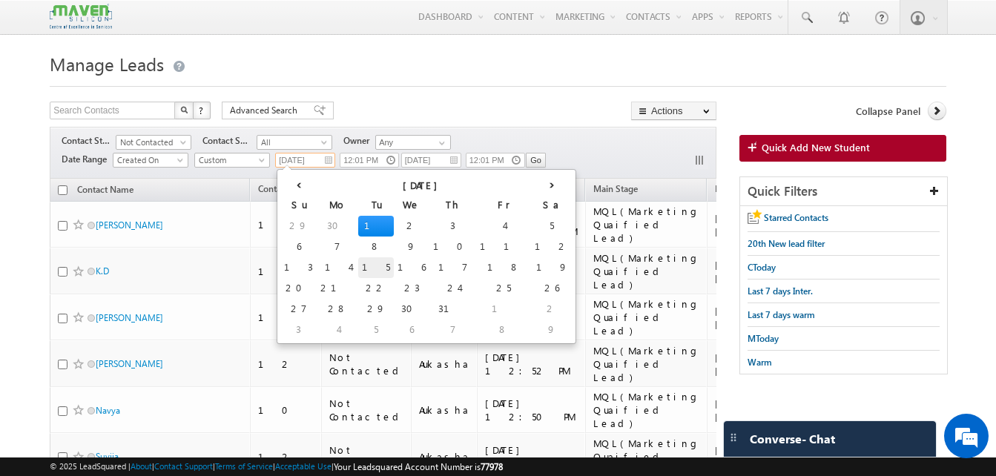
click at [358, 265] on td "15" at bounding box center [376, 267] width 36 height 21
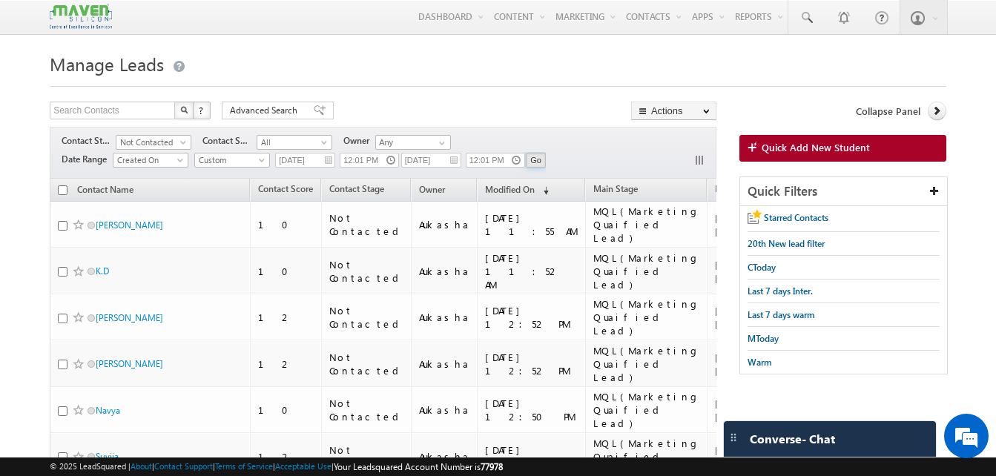
click at [536, 159] on input "Go" at bounding box center [536, 160] width 20 height 15
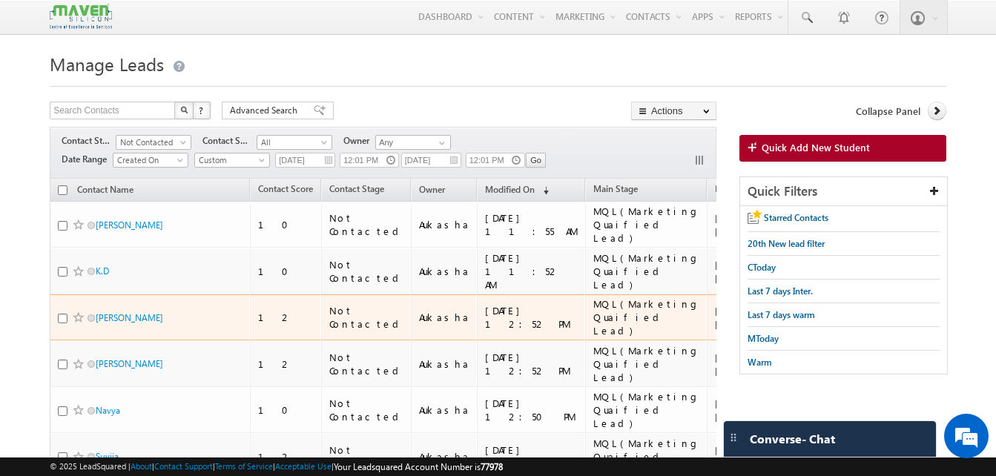
scroll to position [1, 0]
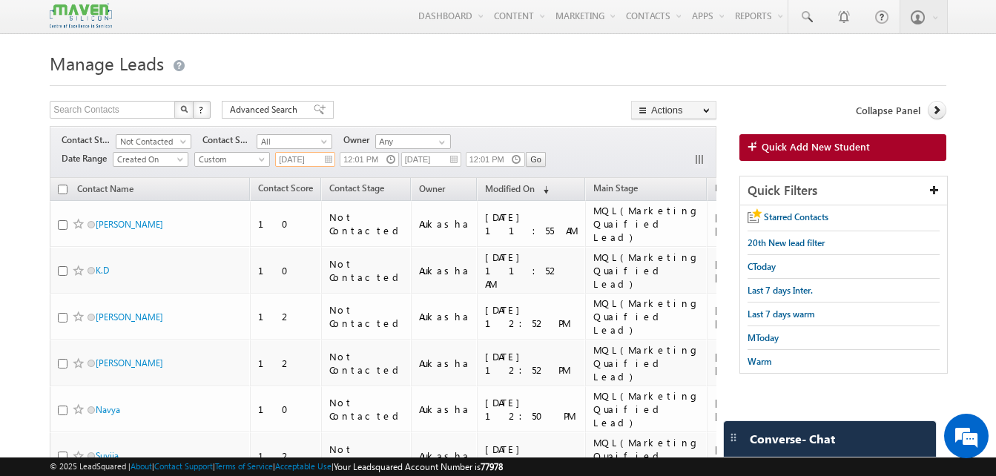
click at [319, 160] on input "15/07/2025" at bounding box center [305, 159] width 60 height 15
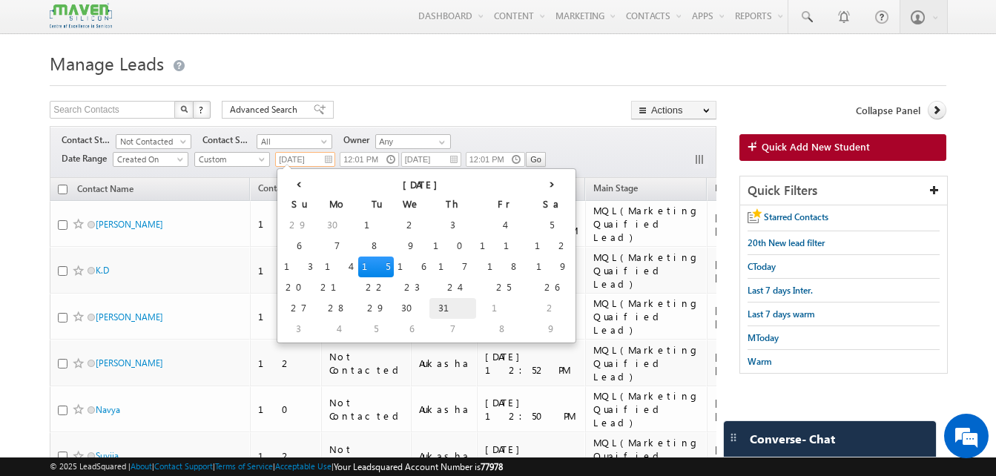
click at [429, 303] on td "31" at bounding box center [452, 308] width 47 height 21
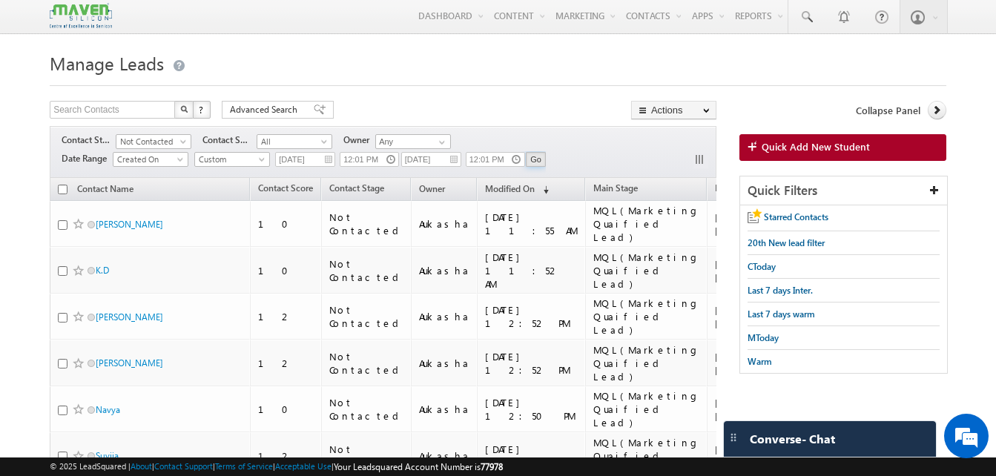
click at [540, 162] on input "Go" at bounding box center [536, 159] width 20 height 15
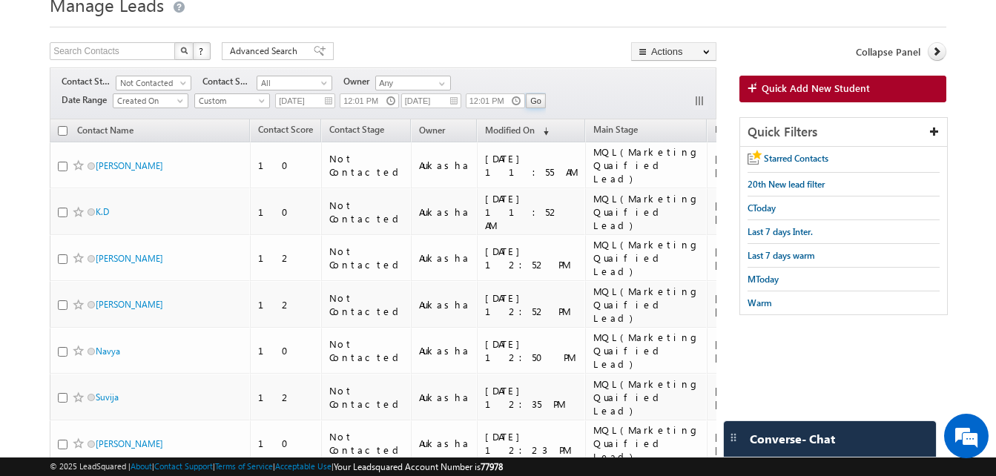
scroll to position [0, 0]
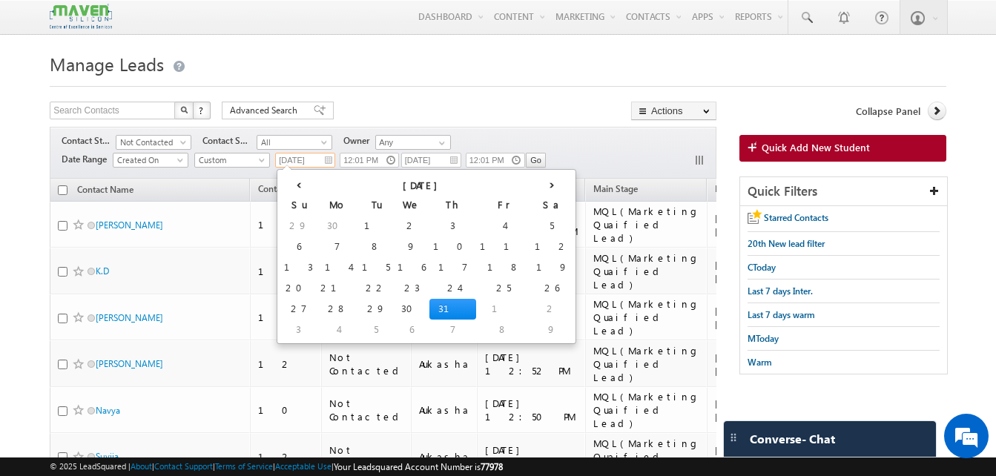
click at [315, 156] on input "31/07/2025" at bounding box center [305, 160] width 60 height 15
click at [531, 188] on th "›" at bounding box center [552, 184] width 42 height 22
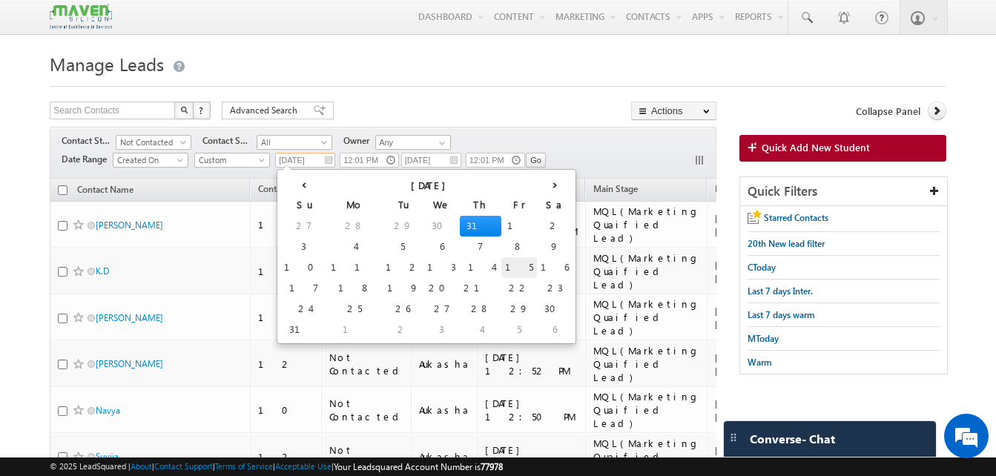
click at [501, 265] on td "15" at bounding box center [519, 267] width 36 height 21
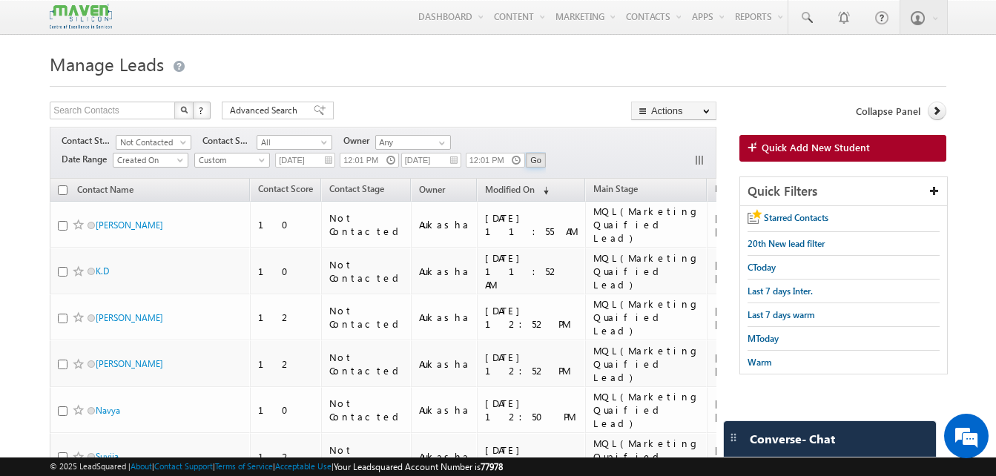
click at [540, 159] on input "Go" at bounding box center [536, 160] width 20 height 15
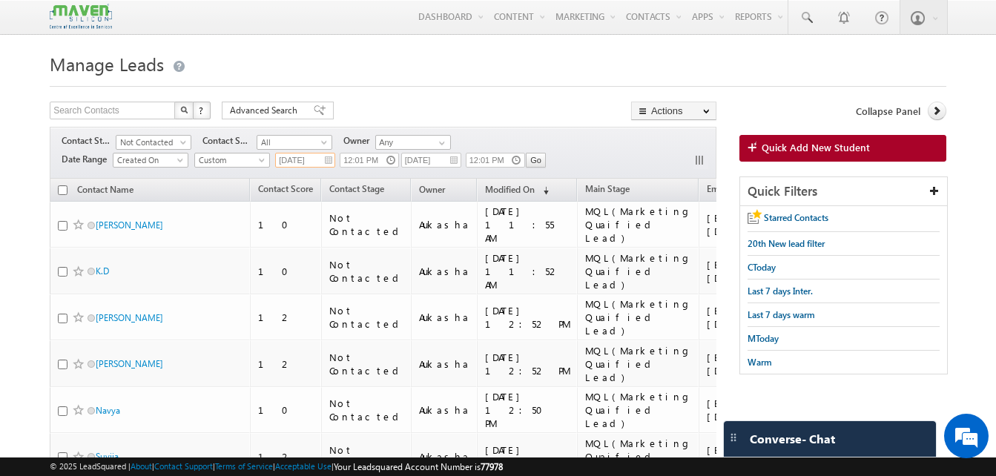
click at [311, 162] on input "15/08/2025" at bounding box center [305, 160] width 60 height 15
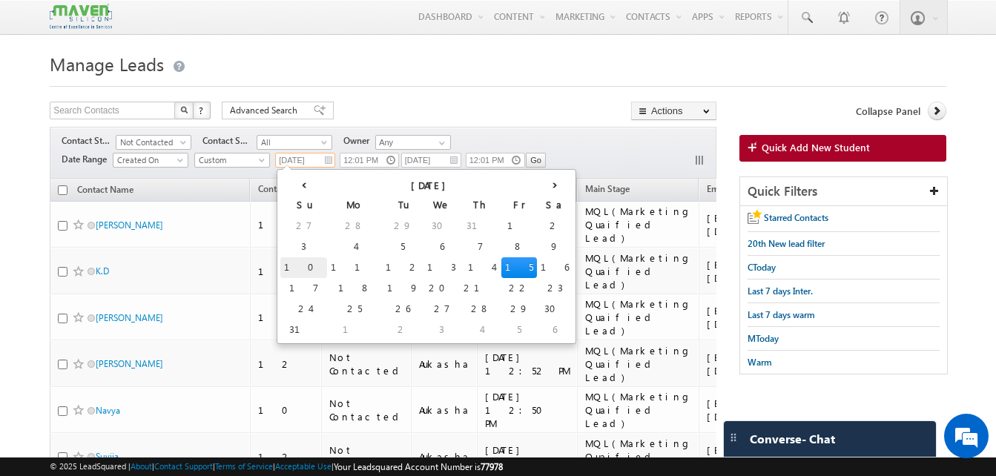
click at [291, 265] on td "10" at bounding box center [303, 267] width 47 height 21
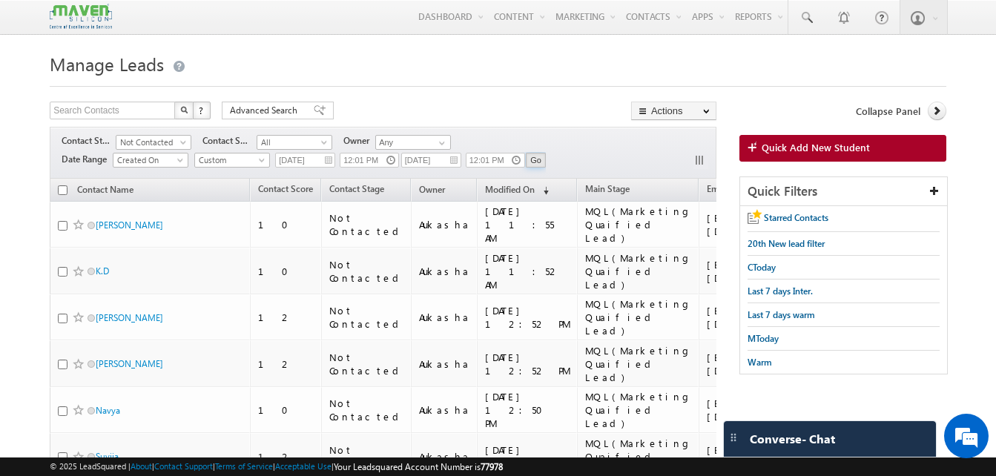
click at [542, 158] on input "Go" at bounding box center [536, 160] width 20 height 15
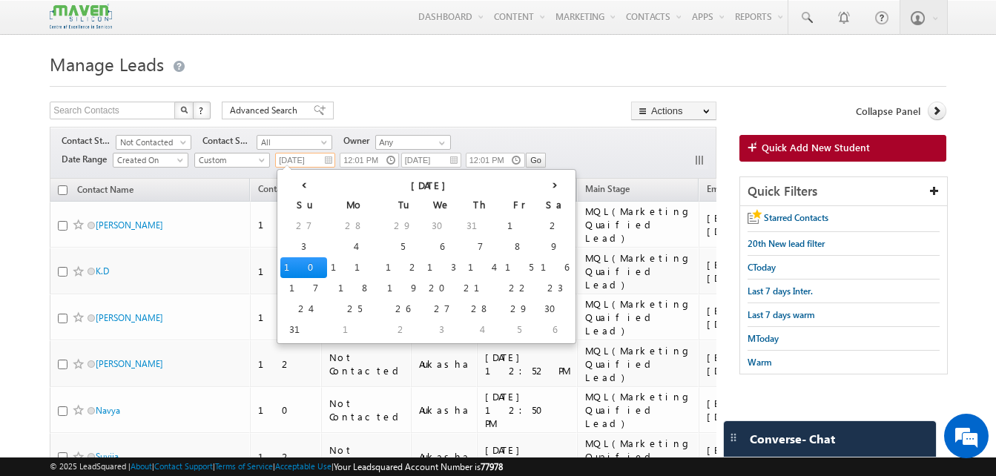
click at [325, 160] on input "10/08/2025" at bounding box center [305, 160] width 60 height 15
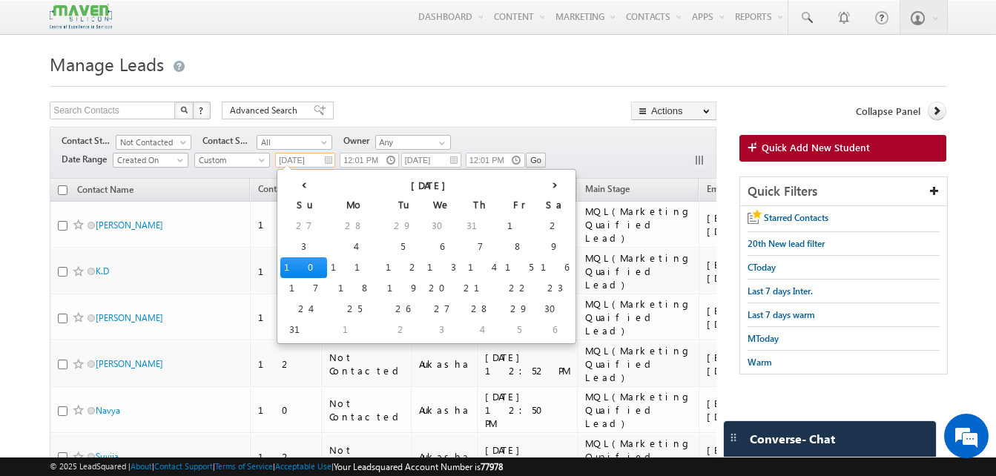
click at [323, 161] on input "10/08/2025" at bounding box center [305, 160] width 60 height 15
click at [327, 262] on td "11" at bounding box center [354, 267] width 55 height 21
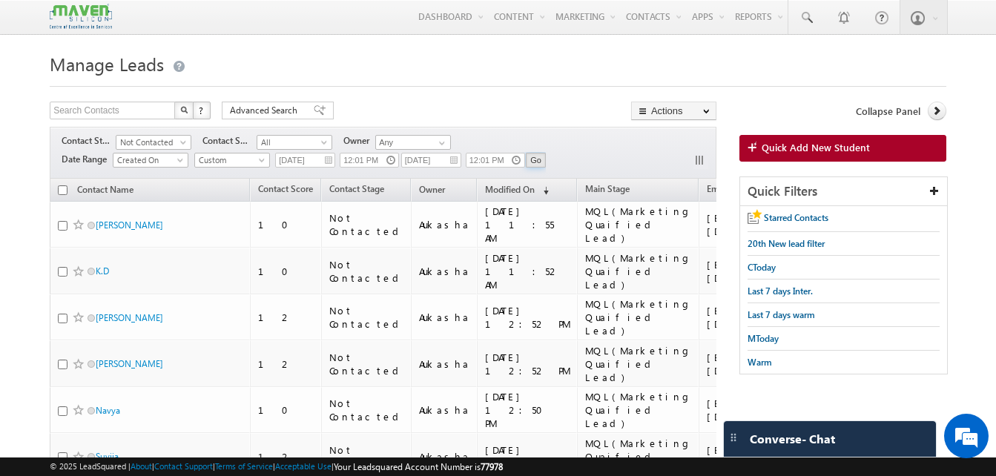
click at [537, 160] on input "Go" at bounding box center [536, 160] width 20 height 15
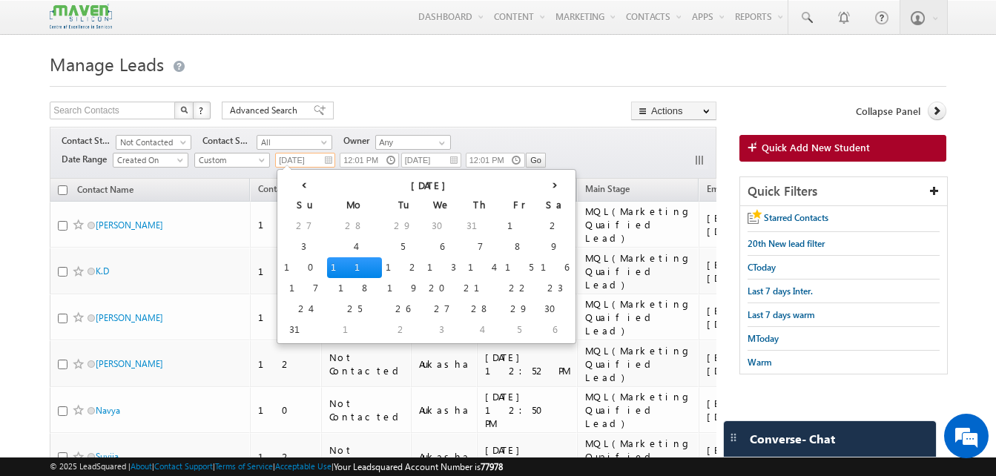
click at [314, 159] on input "11/08/2025" at bounding box center [305, 160] width 60 height 15
click at [382, 247] on td "5" at bounding box center [403, 246] width 42 height 21
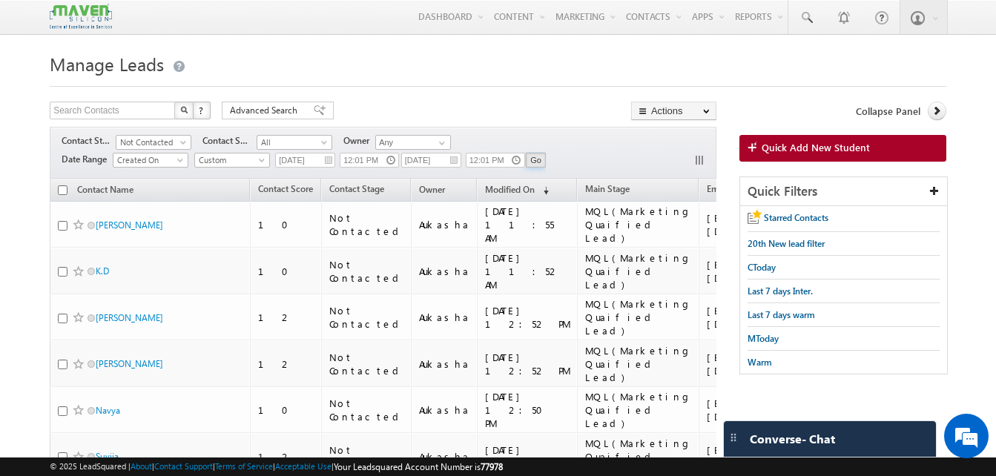
click at [543, 162] on input "Go" at bounding box center [536, 160] width 20 height 15
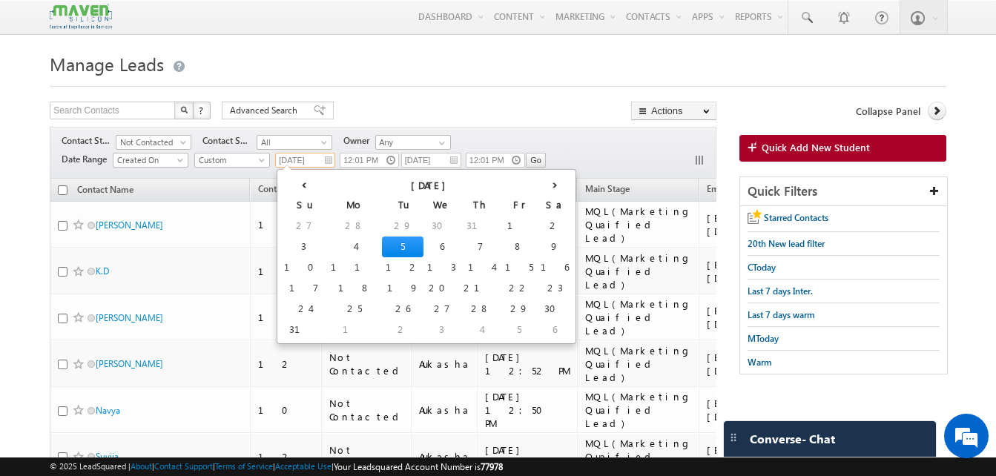
click at [306, 155] on input "05/08/2025" at bounding box center [305, 160] width 60 height 15
click at [299, 250] on td "3" at bounding box center [303, 246] width 47 height 21
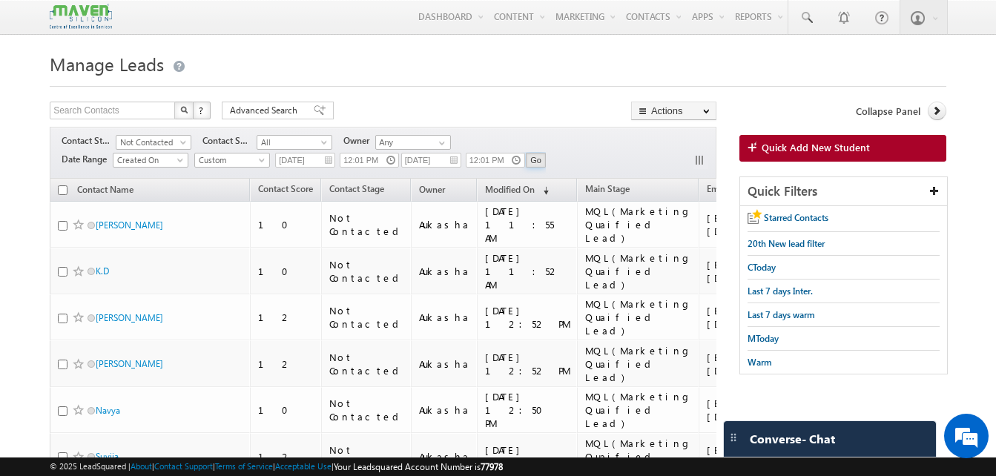
click at [531, 162] on input "Go" at bounding box center [536, 160] width 20 height 15
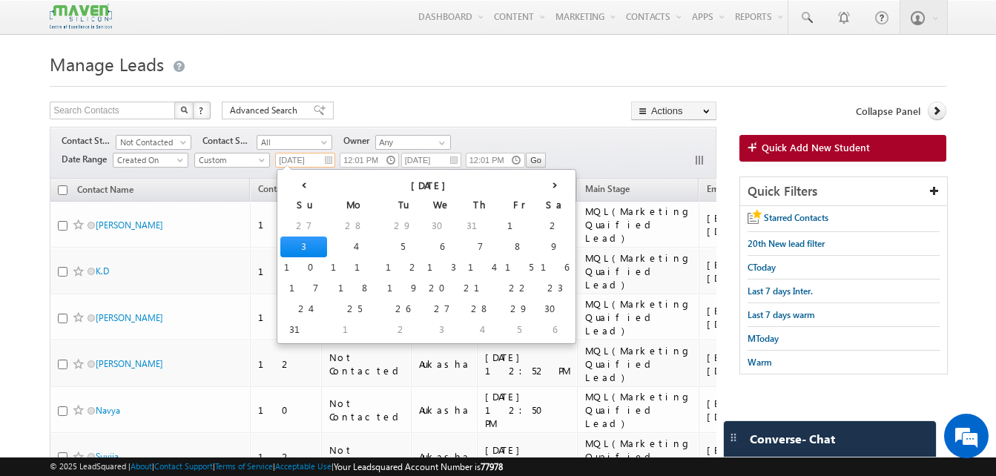
click at [314, 159] on input "03/08/2025" at bounding box center [305, 160] width 60 height 15
click at [501, 227] on td "1" at bounding box center [519, 226] width 36 height 21
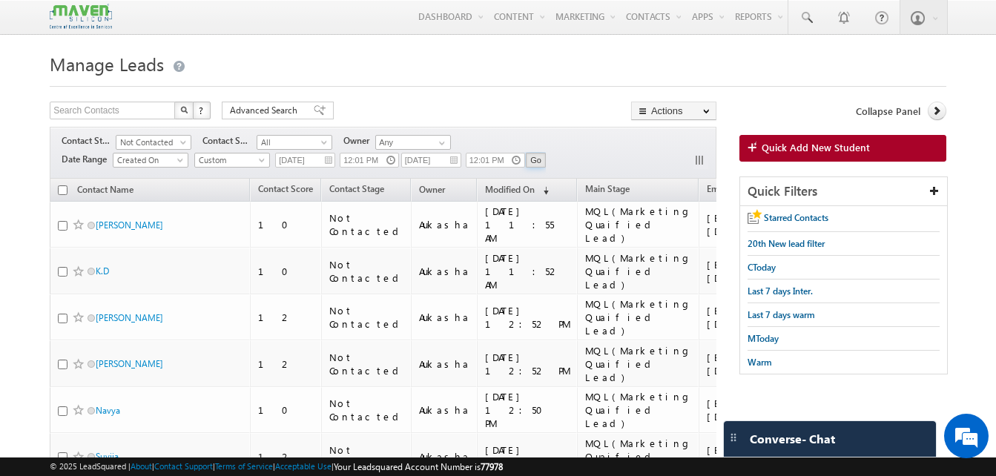
click at [542, 161] on input "Go" at bounding box center [536, 160] width 20 height 15
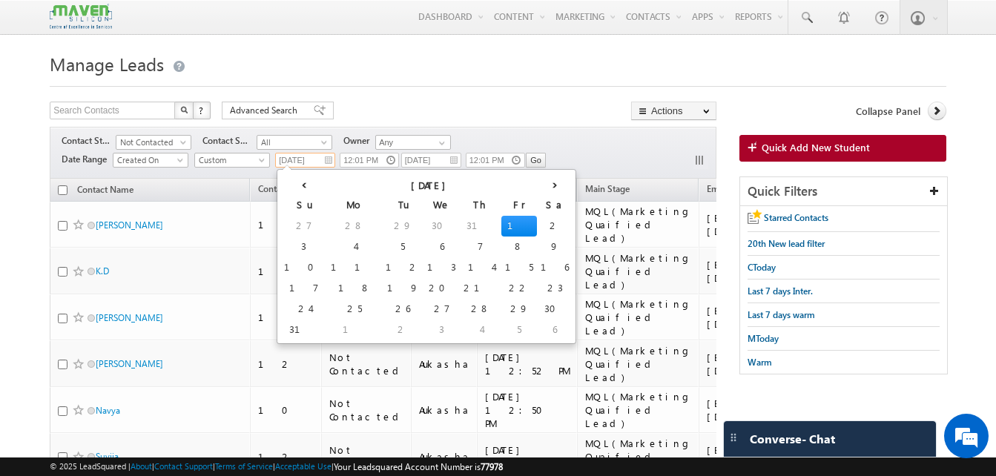
click at [325, 158] on input "01/08/2025" at bounding box center [305, 160] width 60 height 15
click at [460, 232] on td "31" at bounding box center [481, 226] width 42 height 21
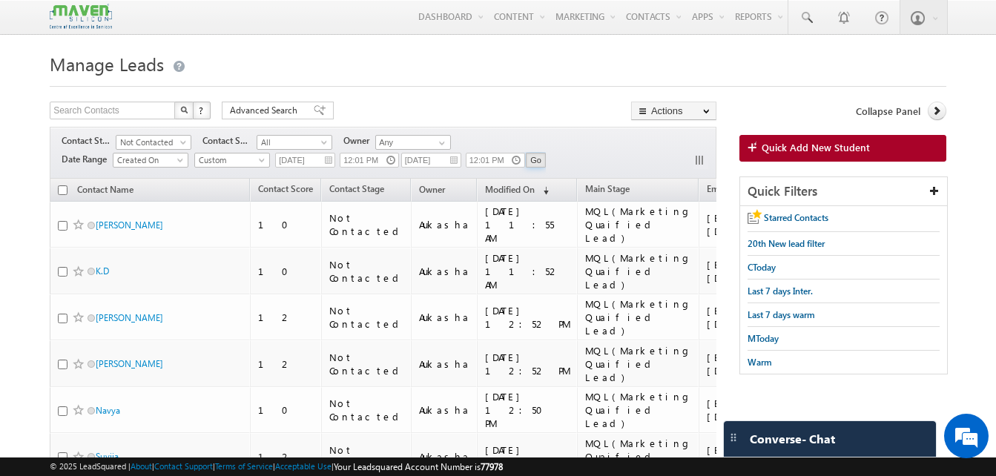
click at [534, 161] on input "Go" at bounding box center [536, 160] width 20 height 15
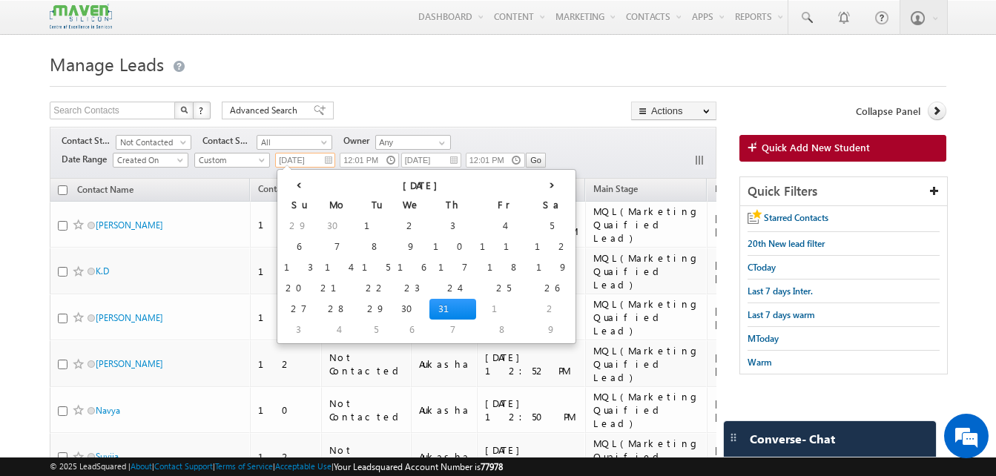
click at [324, 155] on input "31/07/2025" at bounding box center [305, 160] width 60 height 15
click at [476, 307] on td "1" at bounding box center [503, 309] width 55 height 21
type input "01/08/2025"
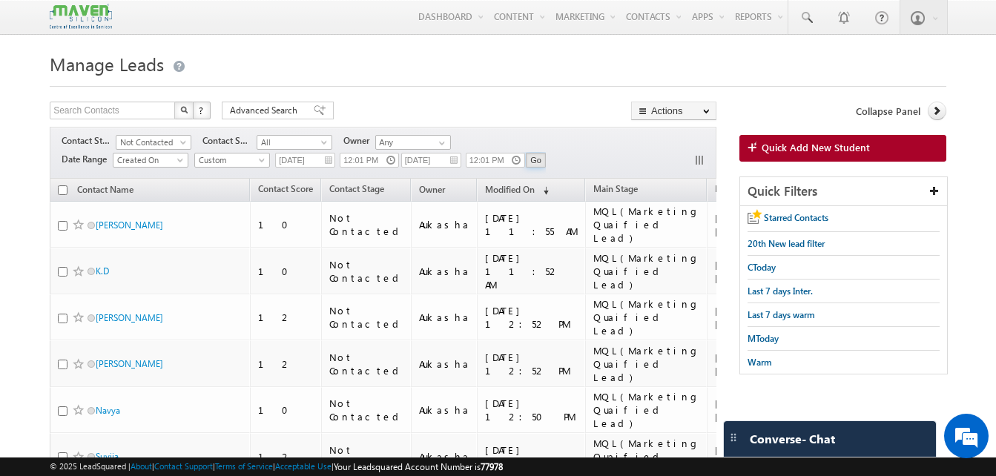
click at [534, 156] on input "Go" at bounding box center [536, 160] width 20 height 15
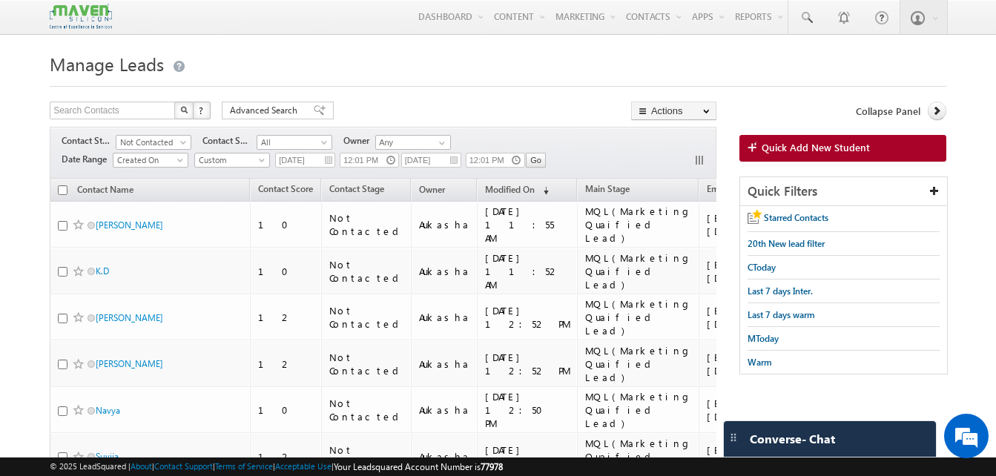
click at [397, 62] on h1 "Manage Leads" at bounding box center [498, 62] width 896 height 29
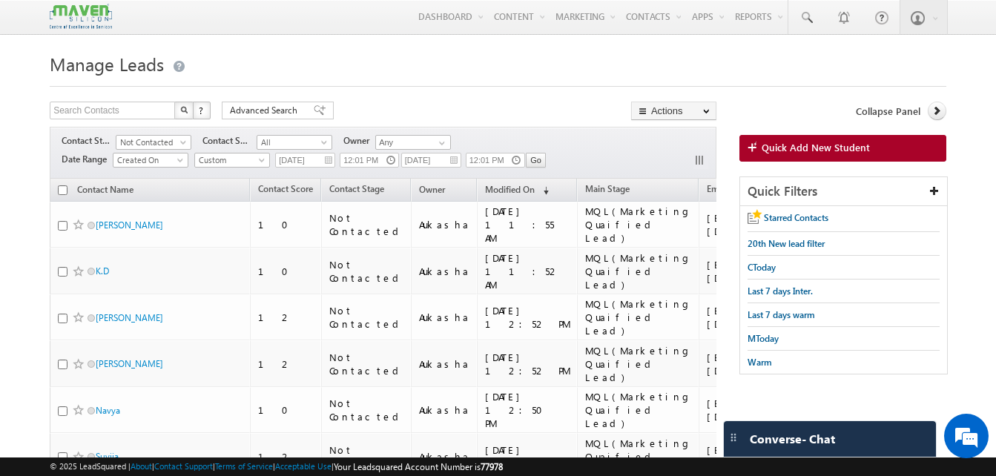
click at [388, 51] on h1 "Manage Leads" at bounding box center [498, 62] width 896 height 29
click at [472, 75] on h1 "Manage Leads" at bounding box center [498, 62] width 896 height 29
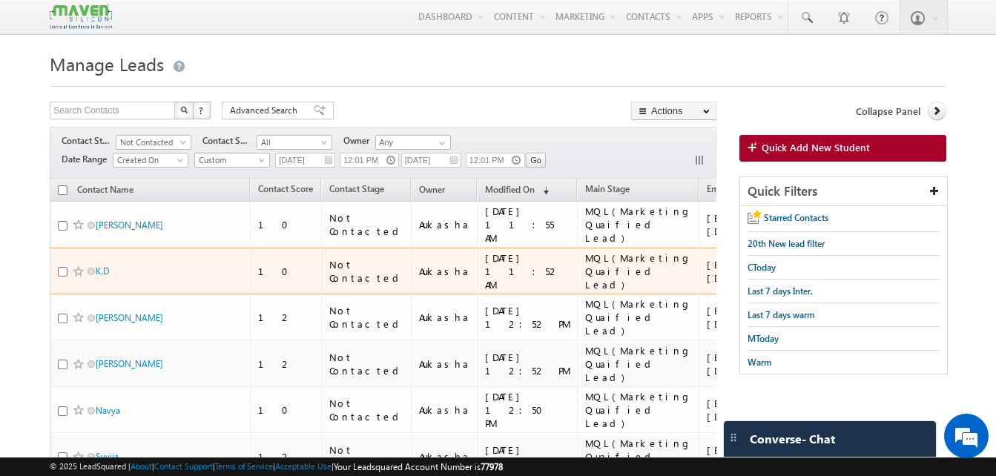
scroll to position [0, 127]
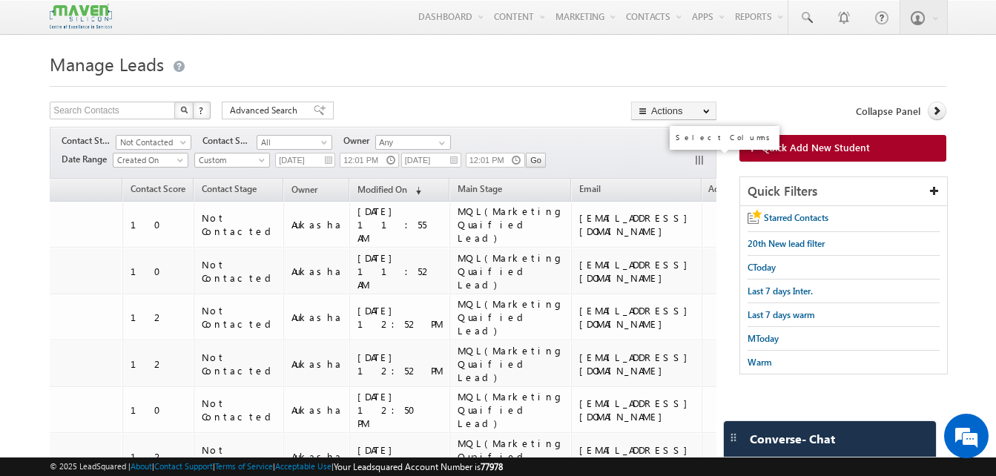
click at [695, 156] on button "button" at bounding box center [700, 161] width 15 height 15
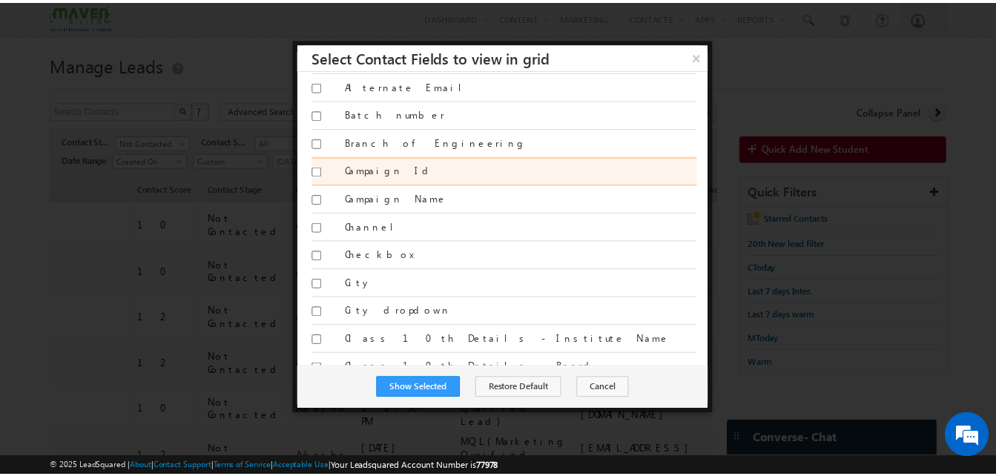
scroll to position [0, 0]
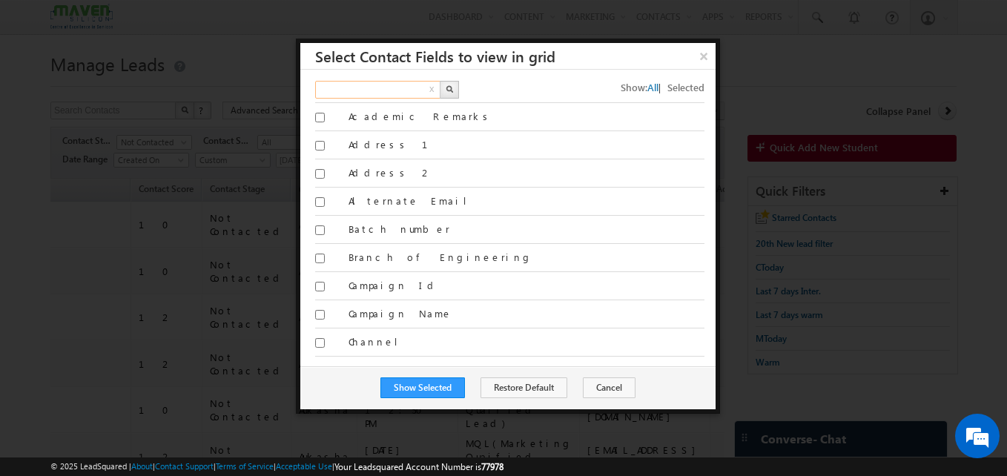
click at [378, 87] on input "text" at bounding box center [378, 90] width 127 height 18
type input "mobil"
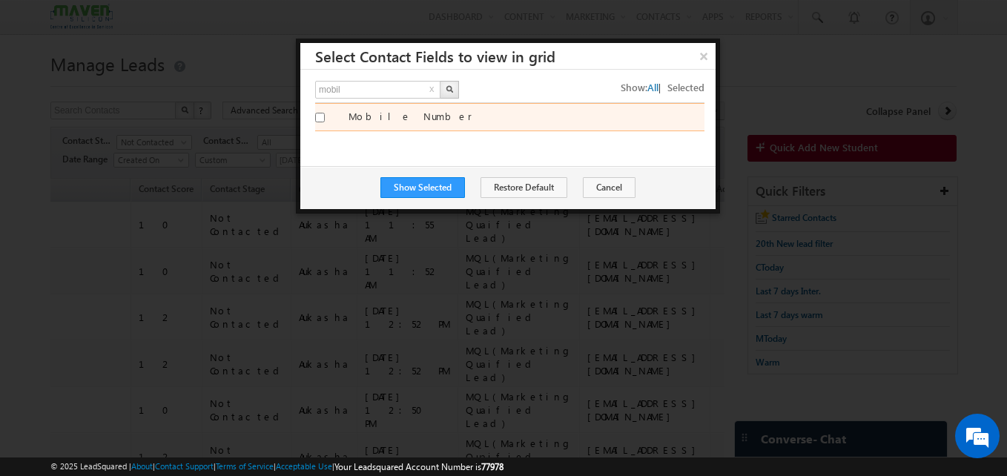
click at [322, 119] on input "Mobile Number" at bounding box center [320, 118] width 10 height 10
checkbox input "true"
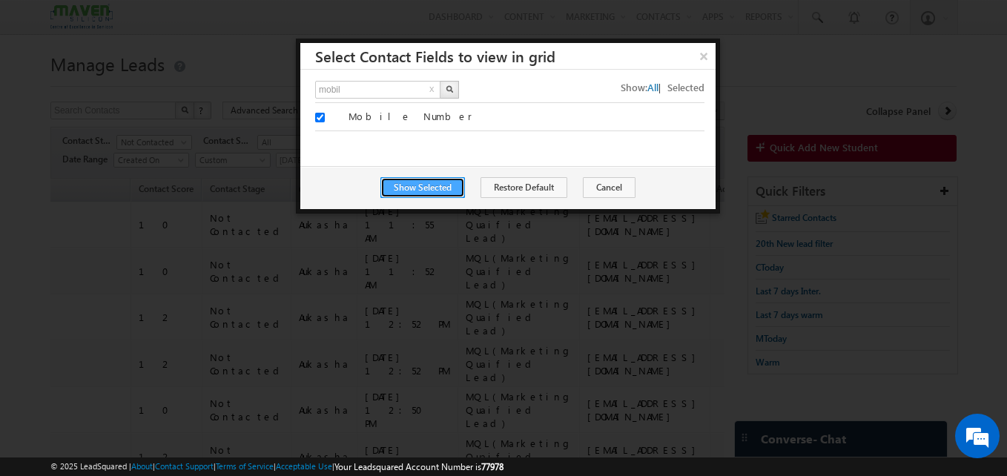
click at [414, 187] on button "Show Selected" at bounding box center [422, 187] width 85 height 21
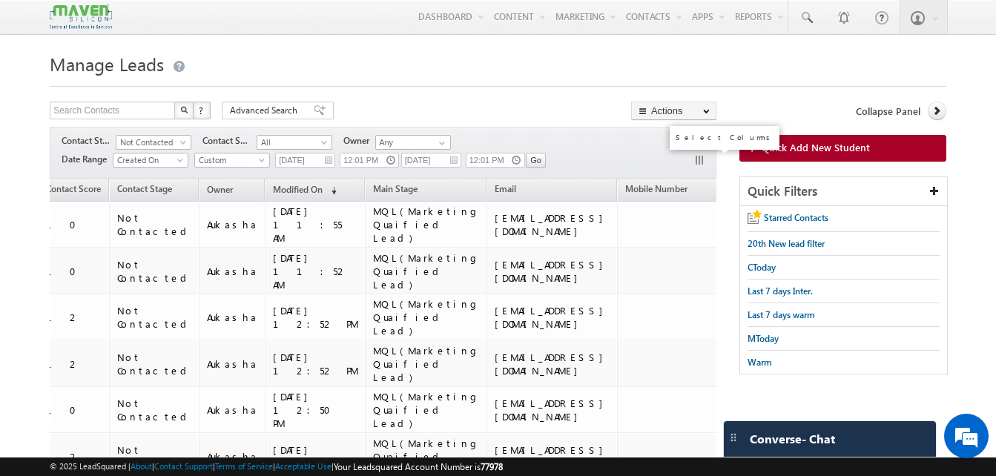
click at [700, 164] on button "button" at bounding box center [700, 161] width 15 height 15
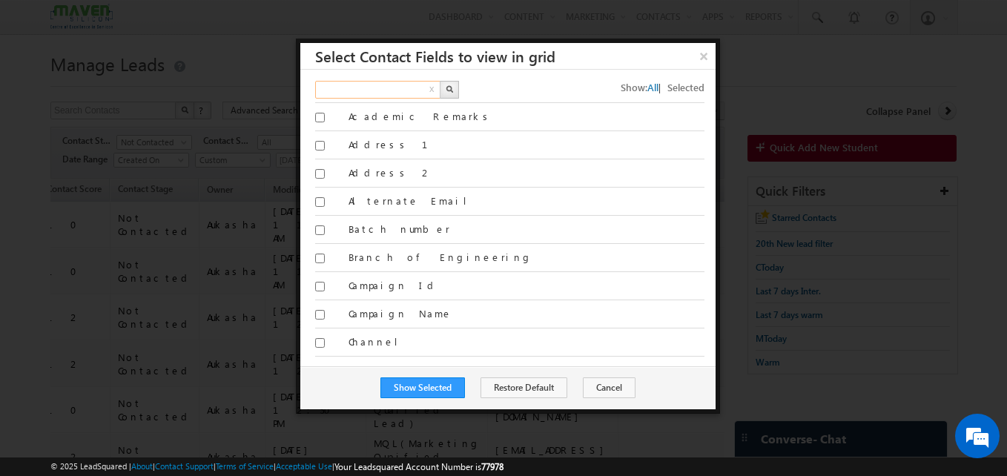
click at [367, 88] on input "text" at bounding box center [378, 90] width 127 height 18
type input "mobile"
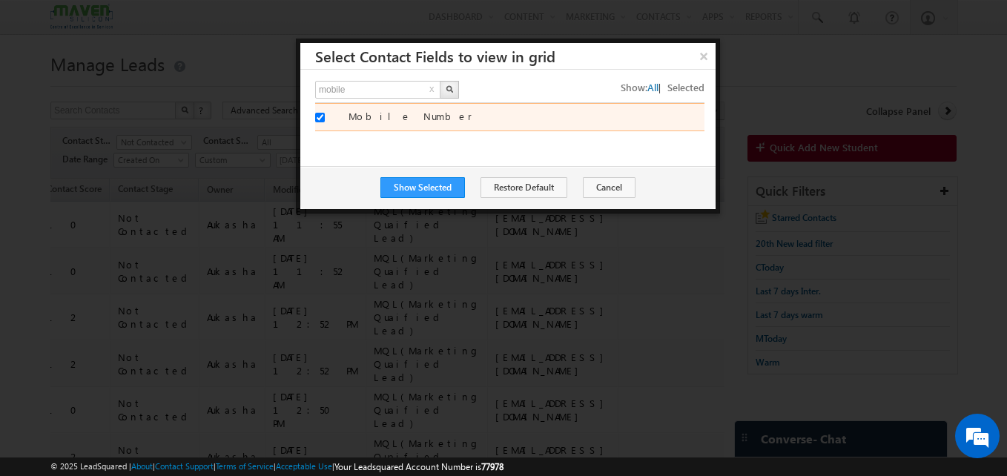
click at [318, 116] on input "Mobile Number" at bounding box center [320, 118] width 10 height 10
checkbox input "false"
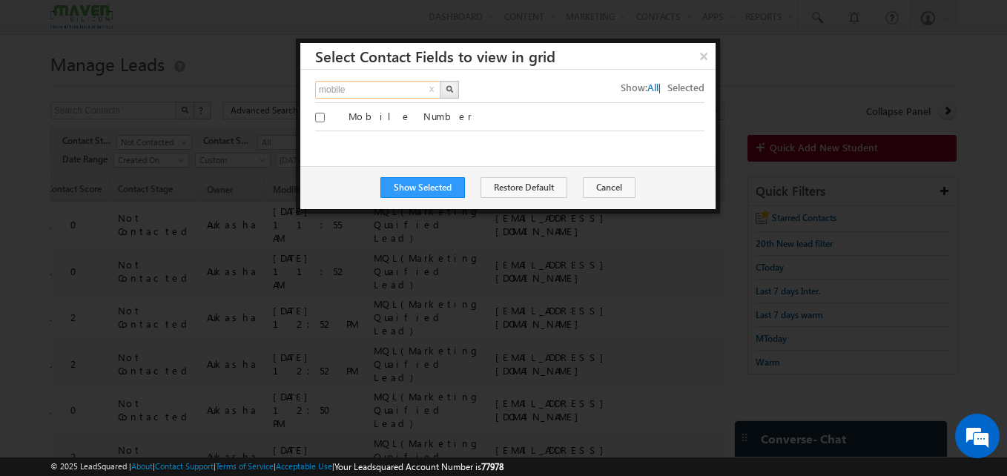
click at [364, 86] on input "mobile" at bounding box center [378, 90] width 127 height 18
type input "number"
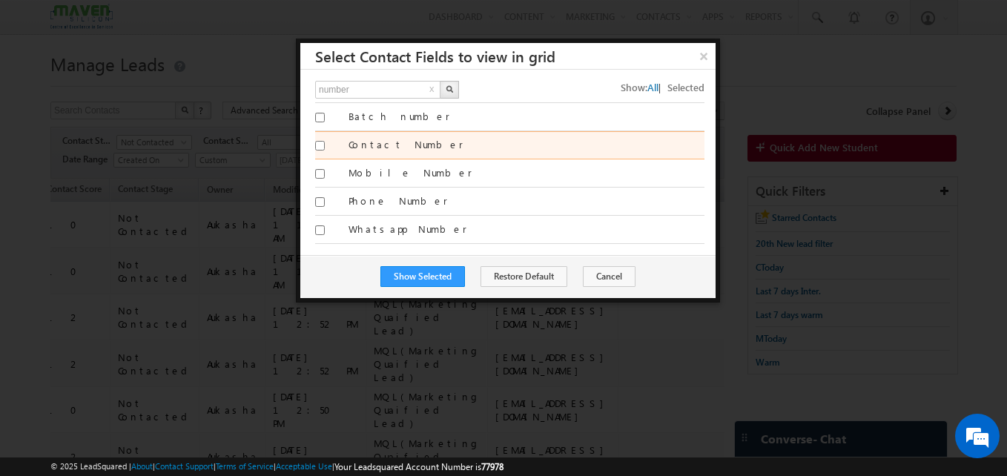
click at [318, 144] on input "Contact Number" at bounding box center [320, 146] width 10 height 10
checkbox input "true"
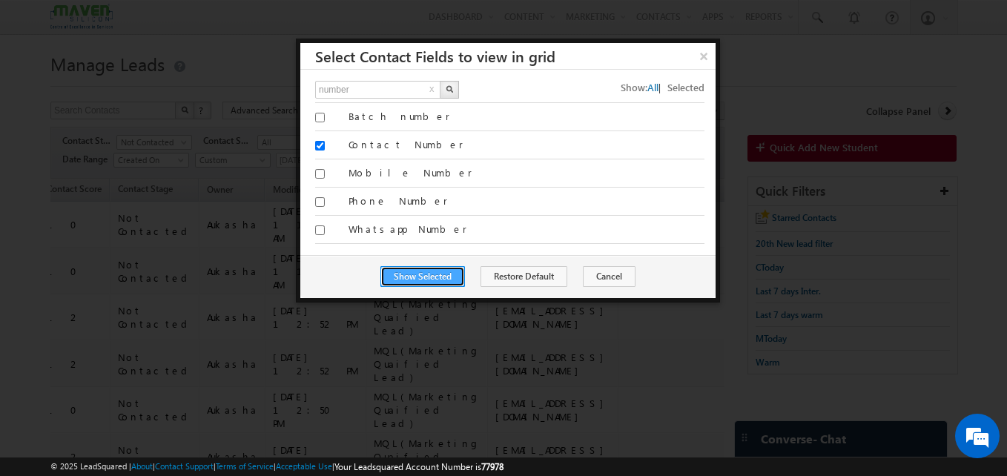
click at [411, 274] on button "Show Selected" at bounding box center [422, 276] width 85 height 21
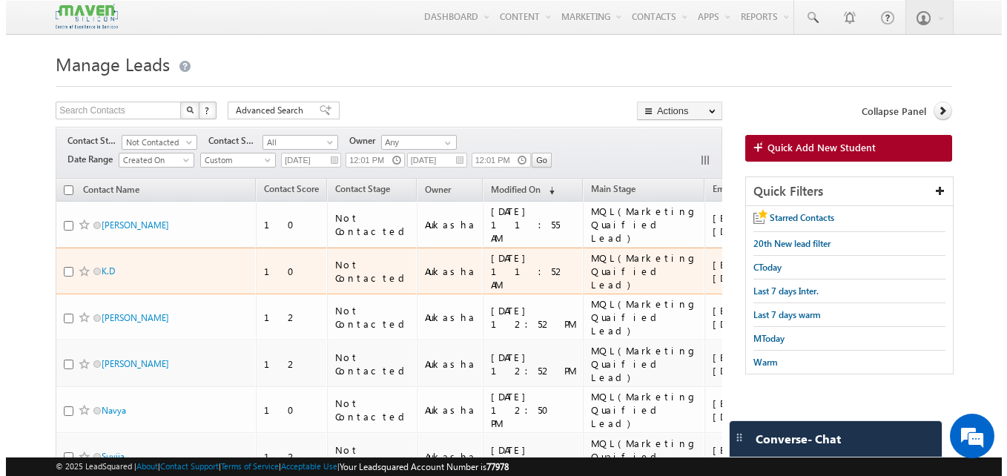
scroll to position [0, 211]
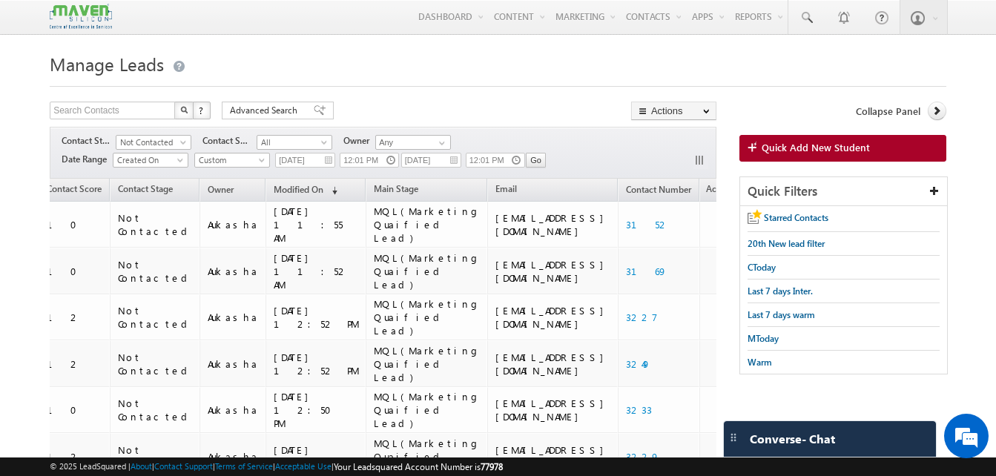
click at [692, 158] on div "Filters Contact Stage Not Contacted Not Contacted Contact Source All All Owner …" at bounding box center [383, 153] width 666 height 52
click at [700, 159] on button "button" at bounding box center [700, 161] width 15 height 15
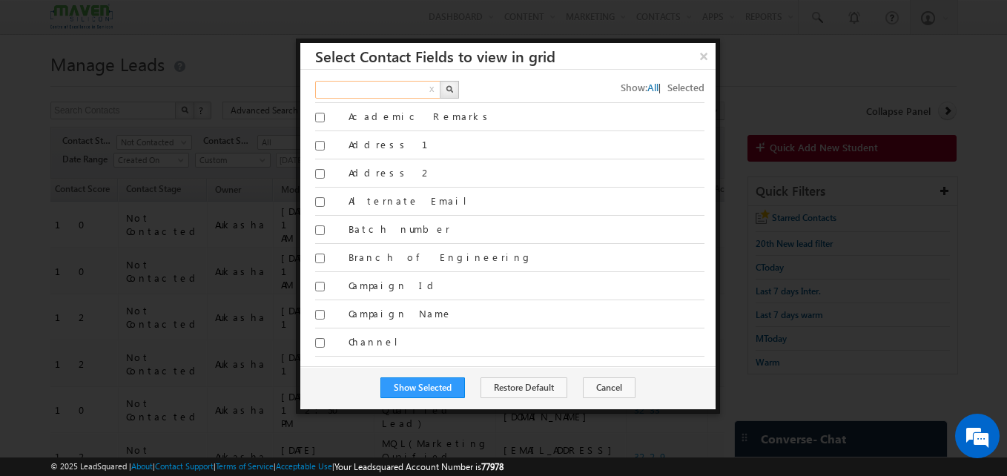
click at [403, 90] on input "text" at bounding box center [378, 90] width 127 height 18
type input "conta"
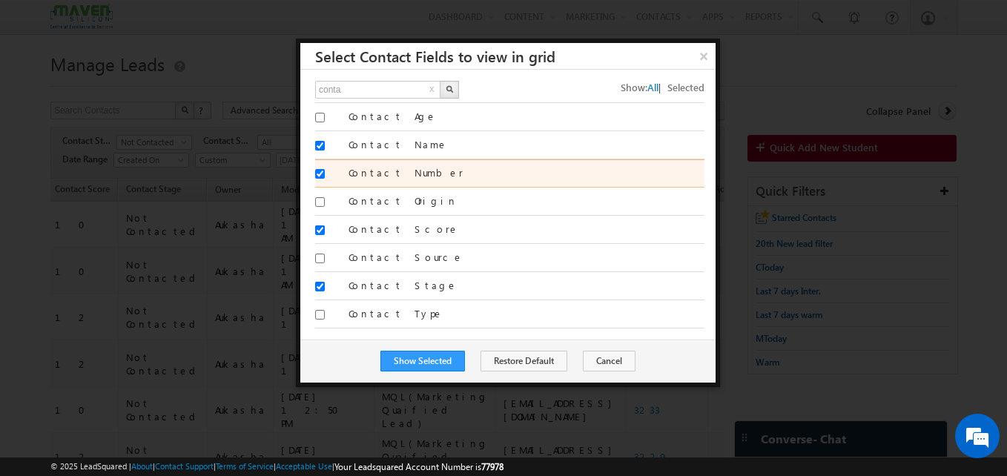
click at [321, 175] on input "Contact Number" at bounding box center [320, 174] width 10 height 10
checkbox input "false"
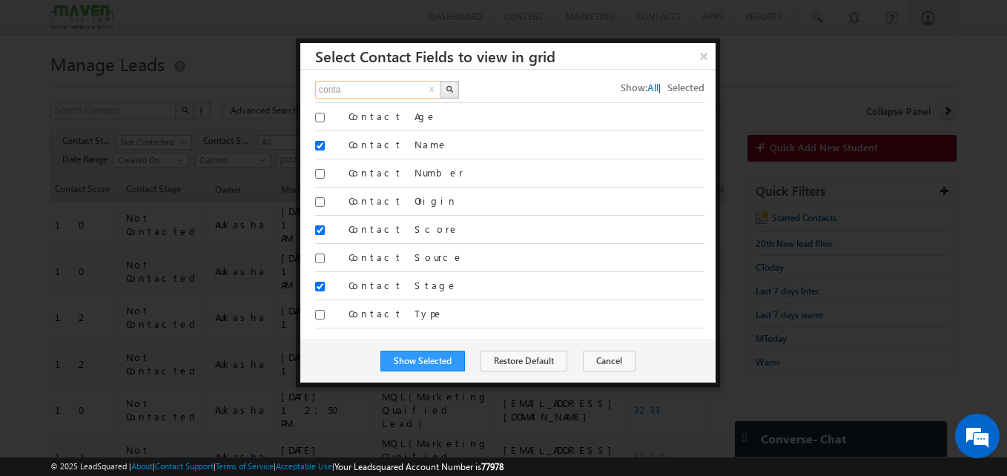
click at [377, 90] on input "conta" at bounding box center [378, 90] width 127 height 18
type input "phone"
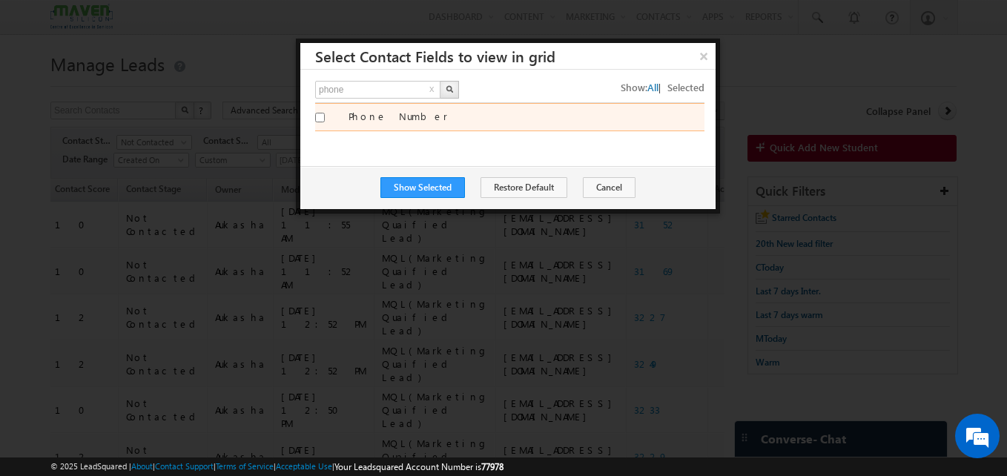
click at [316, 121] on input "Phone Number" at bounding box center [320, 118] width 10 height 10
checkbox input "true"
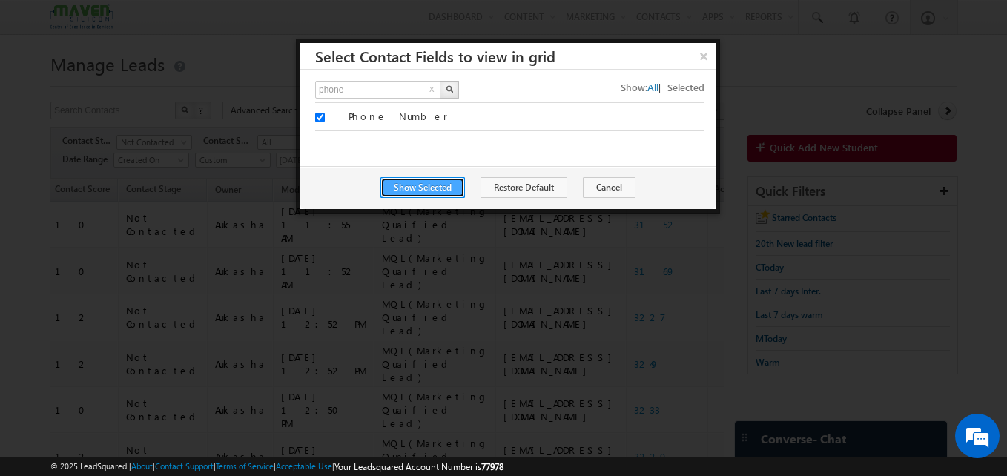
click at [414, 193] on button "Show Selected" at bounding box center [422, 187] width 85 height 21
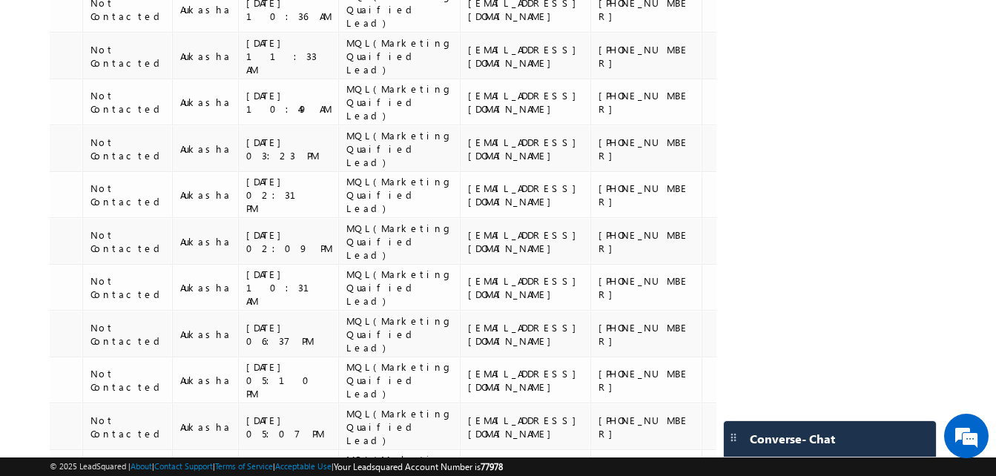
scroll to position [1076, 0]
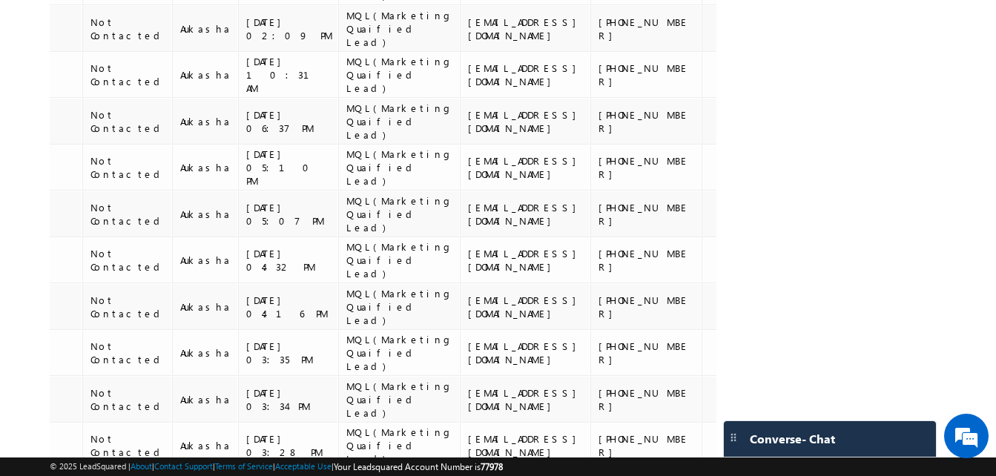
drag, startPoint x: 640, startPoint y: 333, endPoint x: 540, endPoint y: 43, distance: 306.4
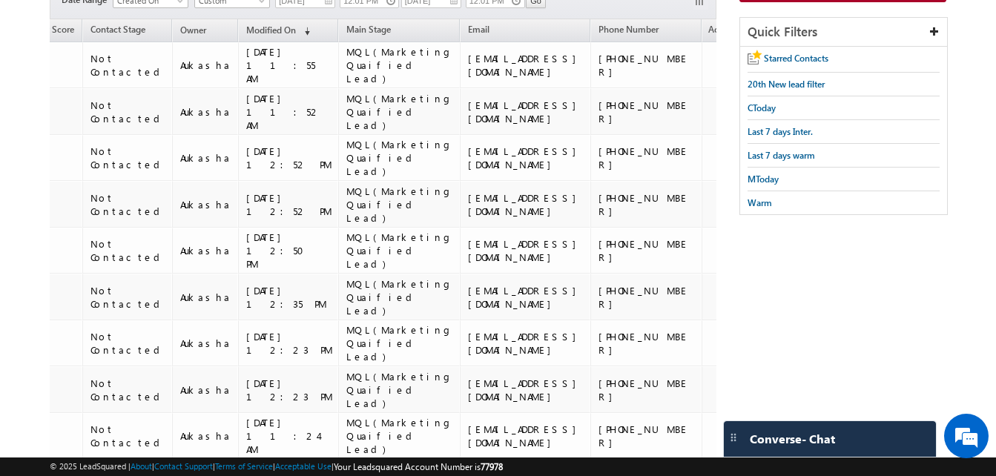
scroll to position [137, 0]
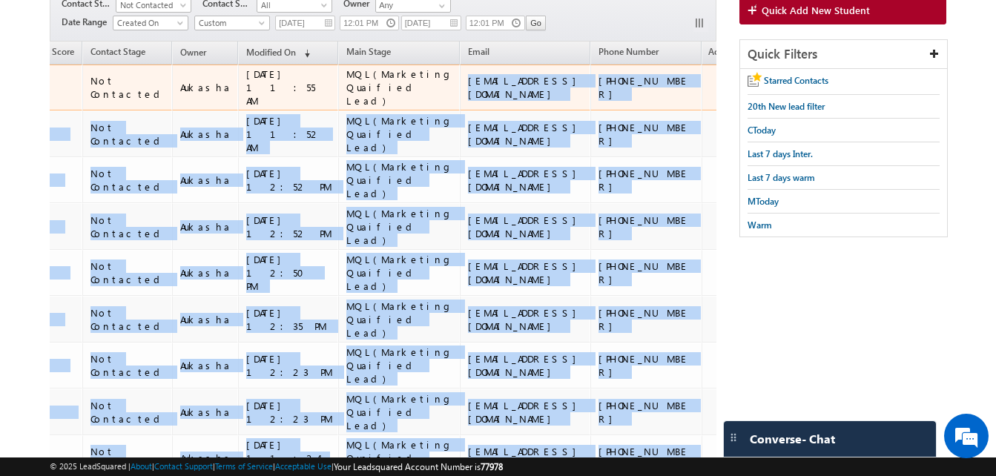
click at [460, 82] on td "gsaipavan2001@gmail.com" at bounding box center [525, 87] width 130 height 47
copy tbody "gsaipavan2001@gmail.com +91-6303098040 K.D 10 Not Contacted Aukasha 02/09/2025 …"
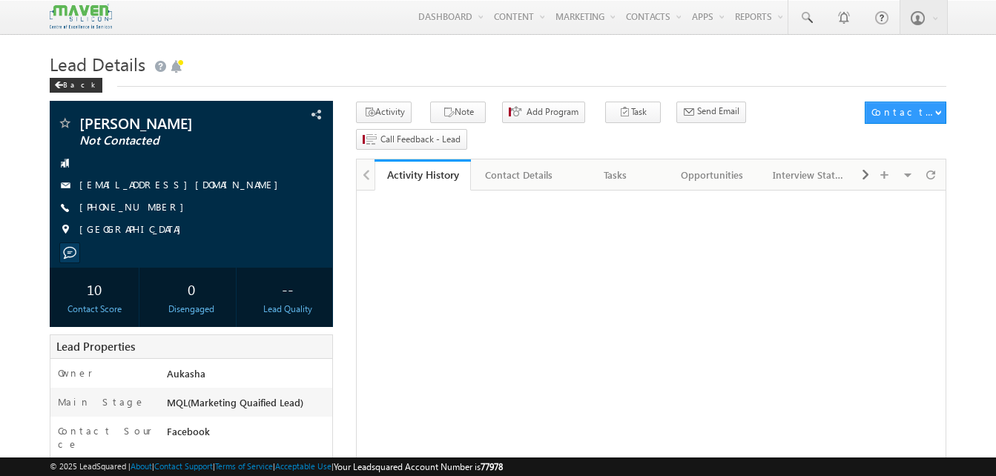
click at [331, 68] on h1 "Lead Details" at bounding box center [498, 62] width 896 height 29
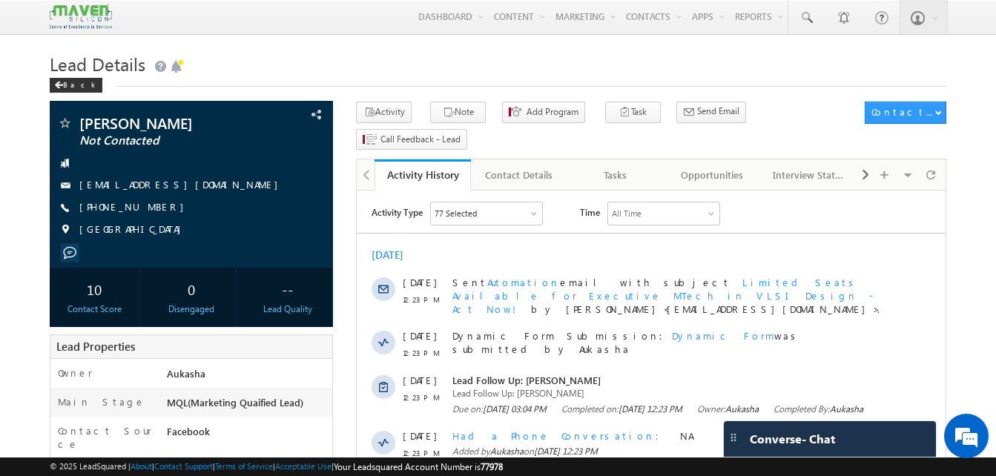
click at [356, 67] on h1 "Lead Details" at bounding box center [498, 62] width 896 height 29
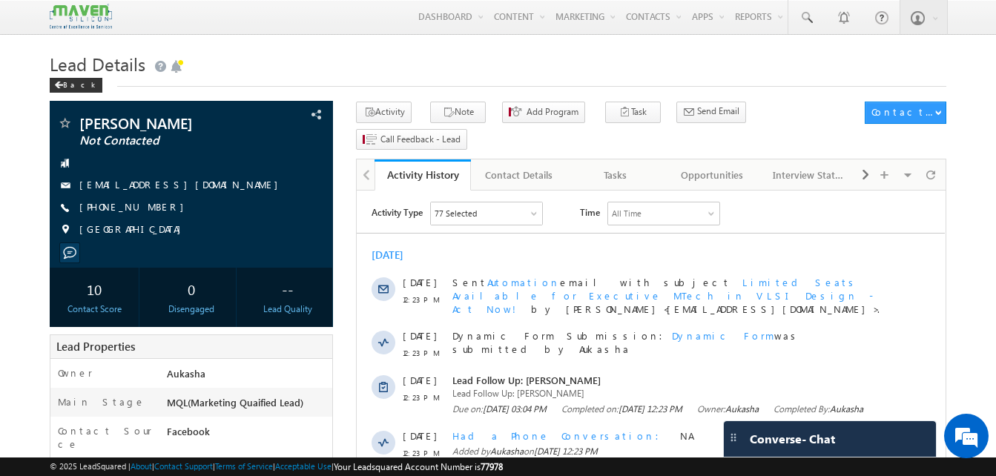
click at [526, 85] on div "Back" at bounding box center [498, 82] width 896 height 10
click at [506, 91] on div "Lead Details Back" at bounding box center [498, 74] width 896 height 53
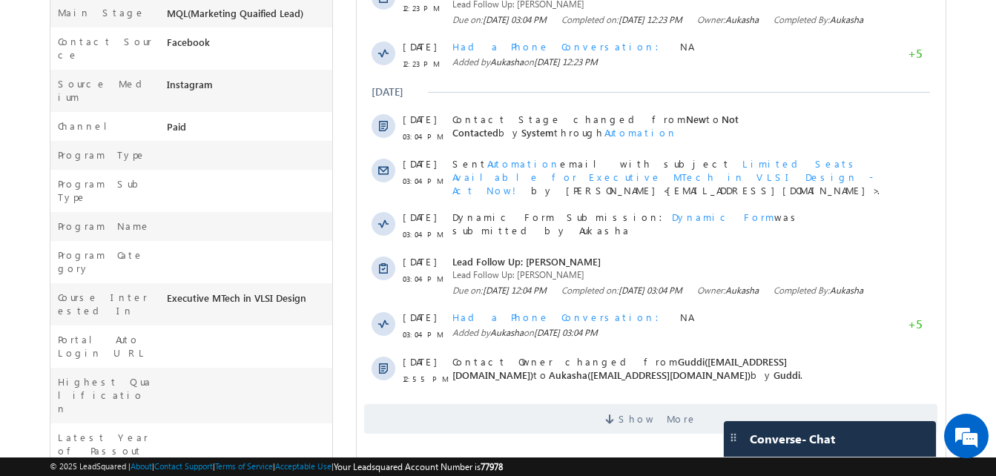
scroll to position [398, 0]
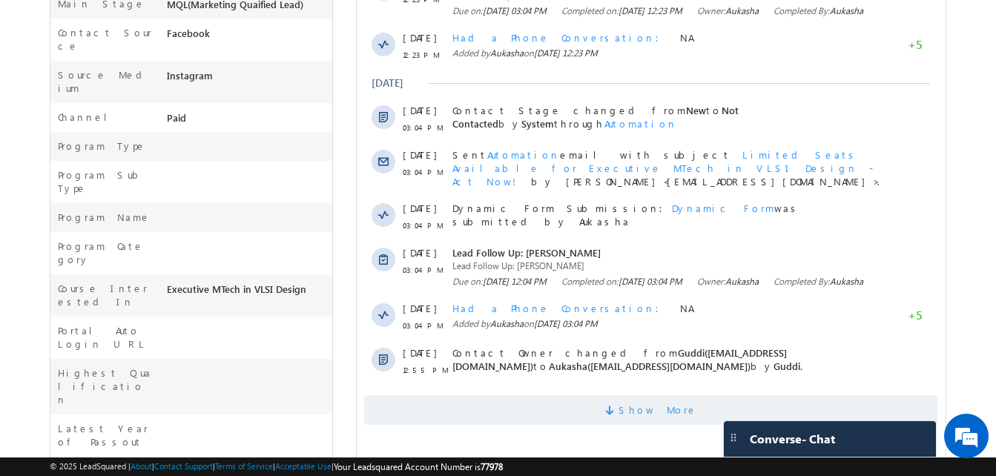
click at [577, 414] on span "Show More" at bounding box center [650, 410] width 573 height 30
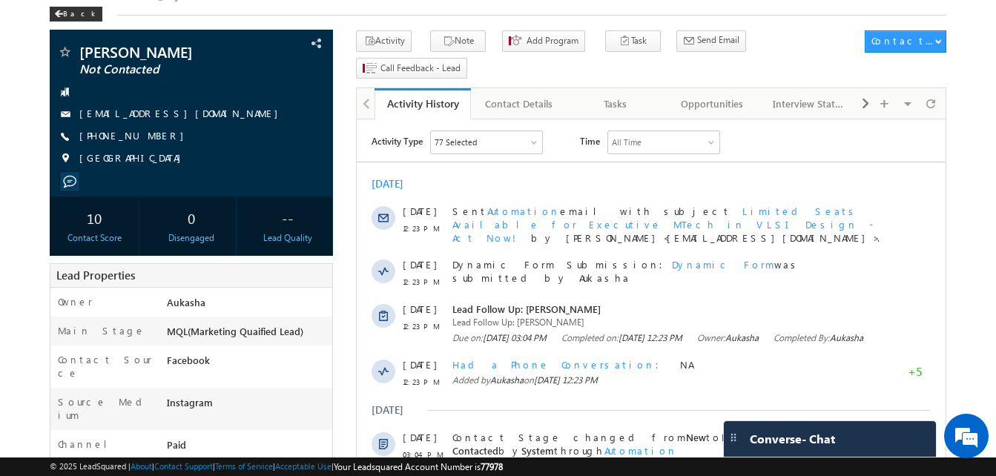
scroll to position [0, 0]
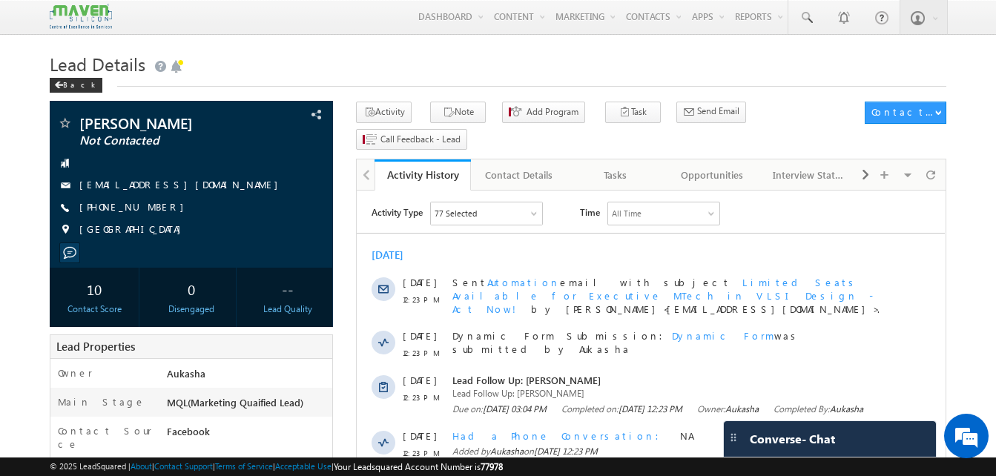
click at [461, 71] on h1 "Lead Details" at bounding box center [498, 62] width 896 height 29
click at [337, 71] on h1 "Lead Details" at bounding box center [498, 62] width 896 height 29
click at [603, 166] on div "Tasks" at bounding box center [615, 175] width 71 height 18
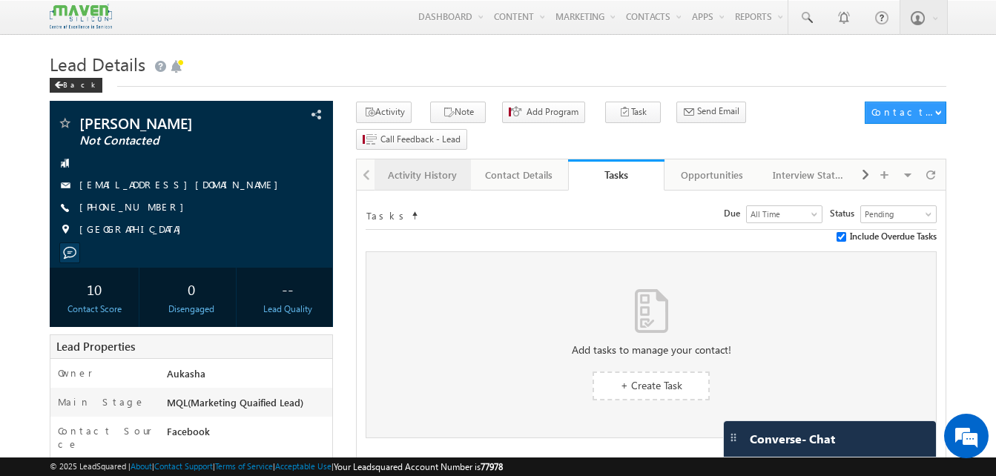
click at [451, 166] on div "Activity History" at bounding box center [421, 175] width 71 height 18
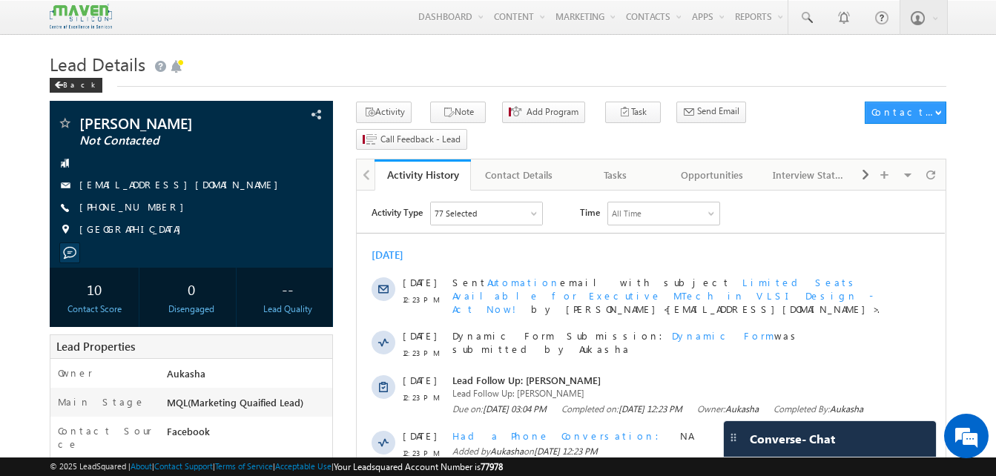
click at [459, 53] on h1 "Lead Details" at bounding box center [498, 62] width 896 height 29
drag, startPoint x: 165, startPoint y: 212, endPoint x: 151, endPoint y: 208, distance: 13.8
click at [151, 208] on div "+91-8086638664" at bounding box center [191, 207] width 268 height 15
copy div "+91-8086638664"
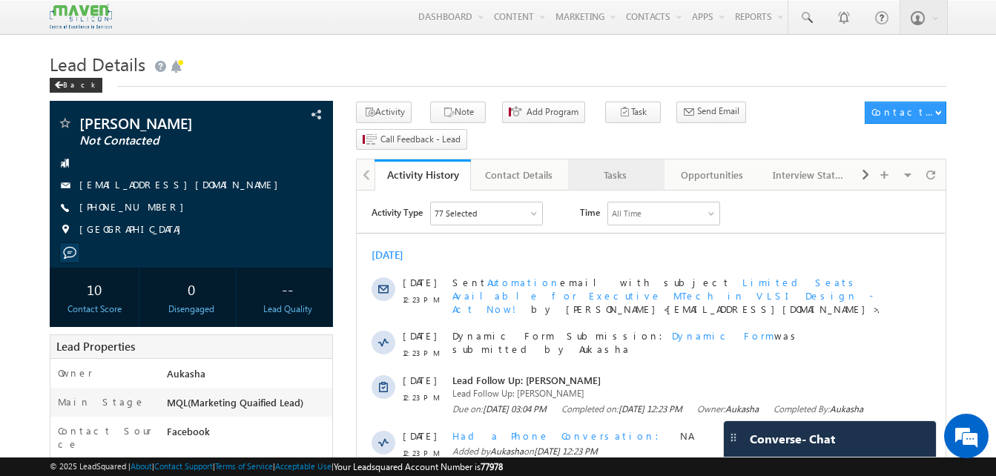
click at [615, 166] on div "Tasks" at bounding box center [615, 175] width 71 height 18
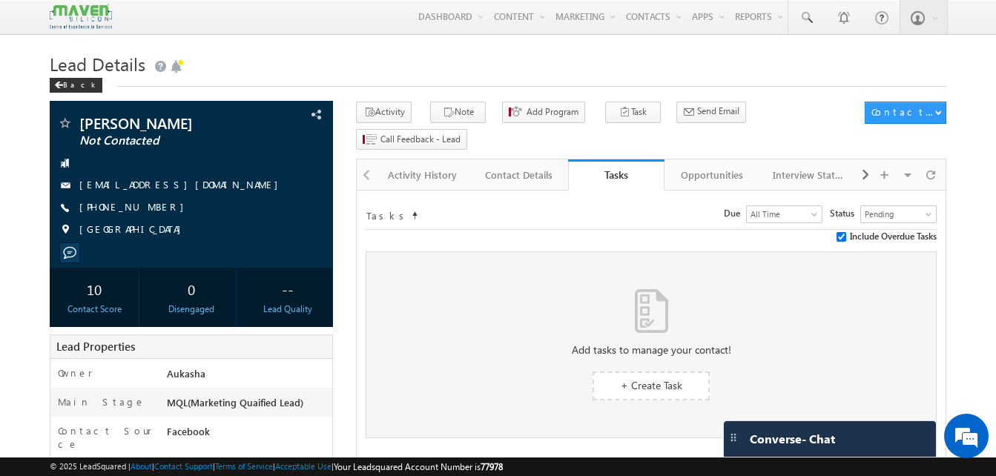
click at [554, 76] on h1 "Lead Details" at bounding box center [498, 62] width 896 height 29
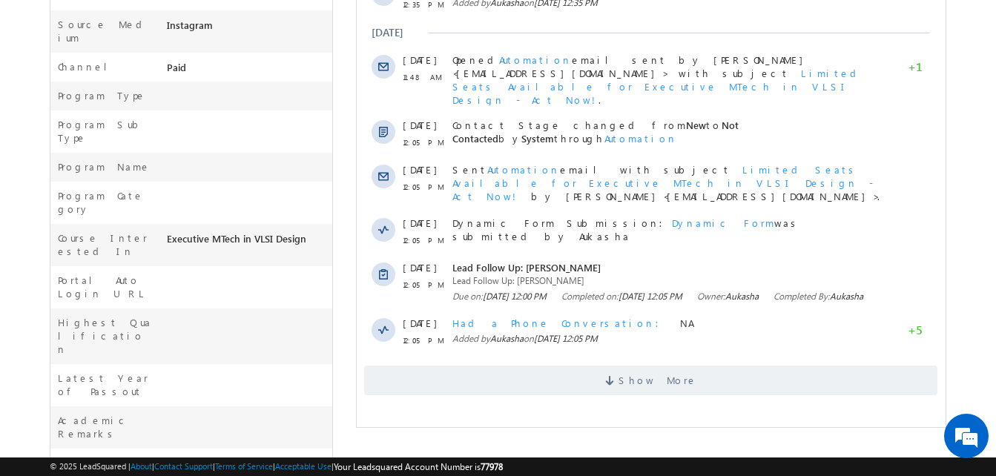
scroll to position [449, 0]
click at [610, 365] on span "Show More" at bounding box center [650, 380] width 573 height 30
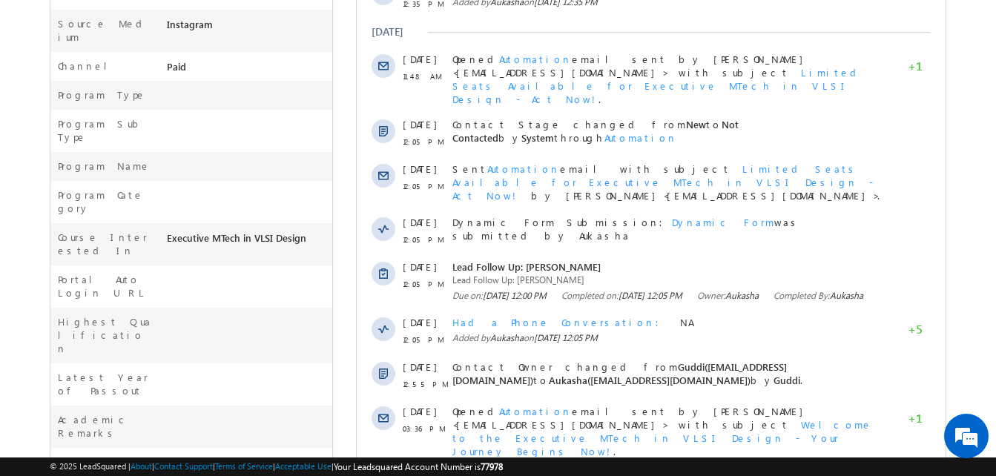
click at [0, 165] on html "Menu Aukasha lsq5@ maven -sili con.c om" at bounding box center [498, 122] width 996 height 1142
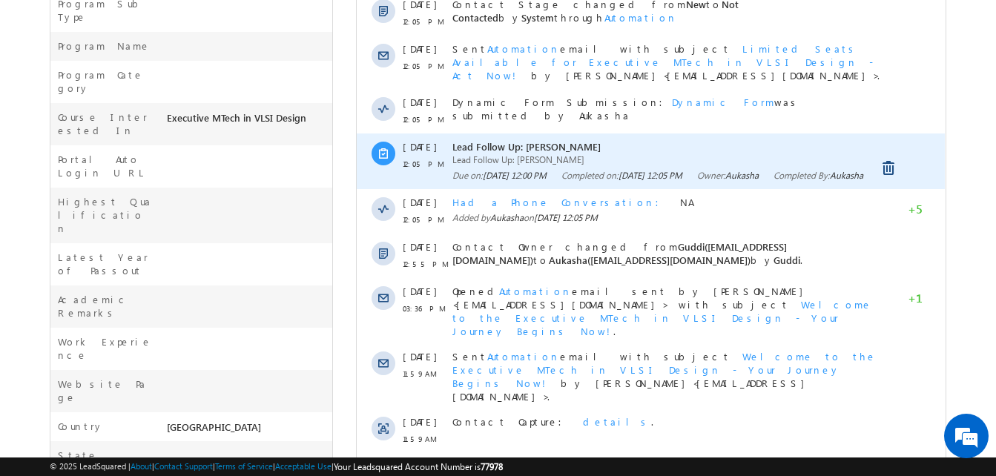
scroll to position [0, 0]
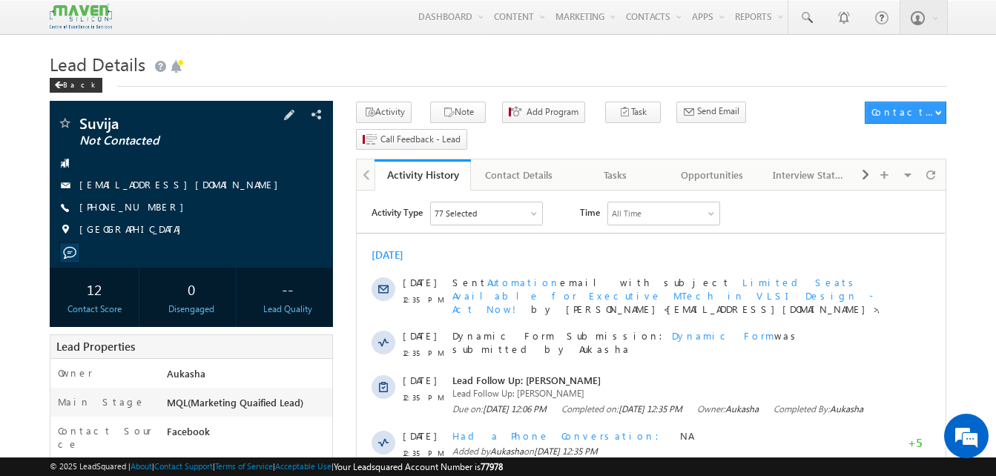
drag, startPoint x: 159, startPoint y: 205, endPoint x: 151, endPoint y: 208, distance: 8.7
click at [151, 208] on div "+91-6305737177" at bounding box center [191, 207] width 268 height 15
copy div "+91-6305737177"
click at [635, 166] on div "Tasks" at bounding box center [615, 175] width 71 height 18
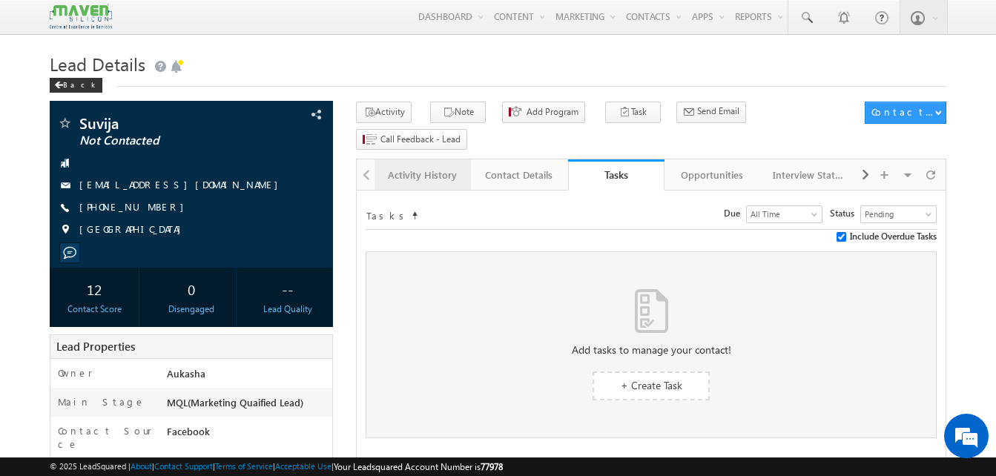
click at [401, 166] on div "Activity History" at bounding box center [421, 175] width 71 height 18
